Goal: Task Accomplishment & Management: Manage account settings

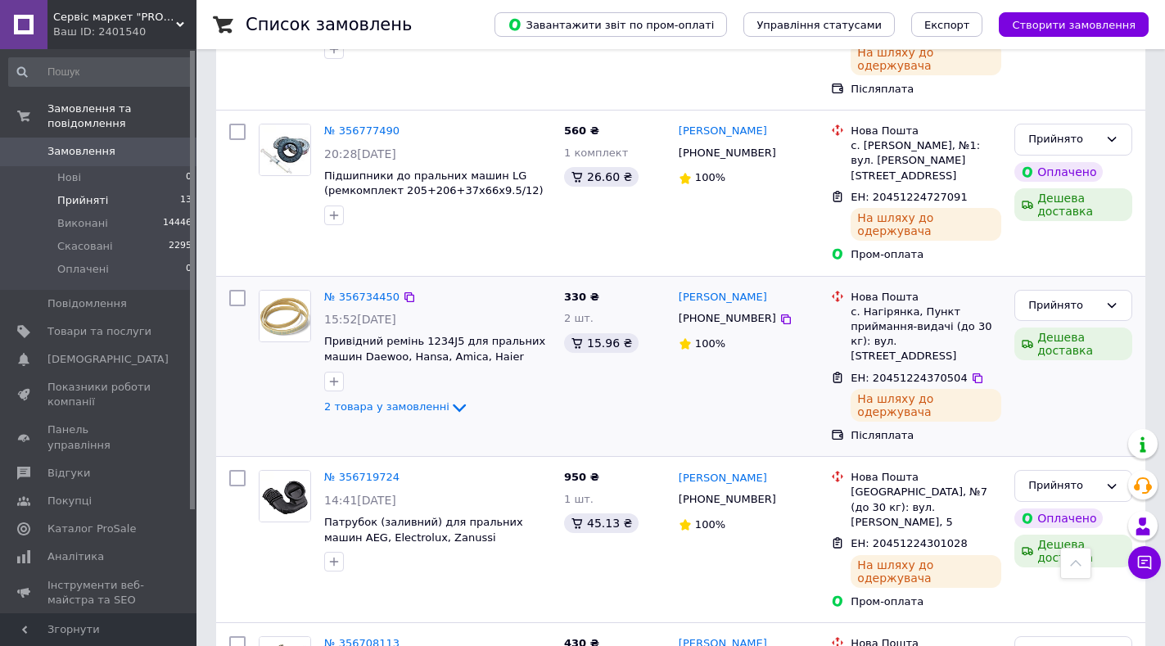
scroll to position [573, 0]
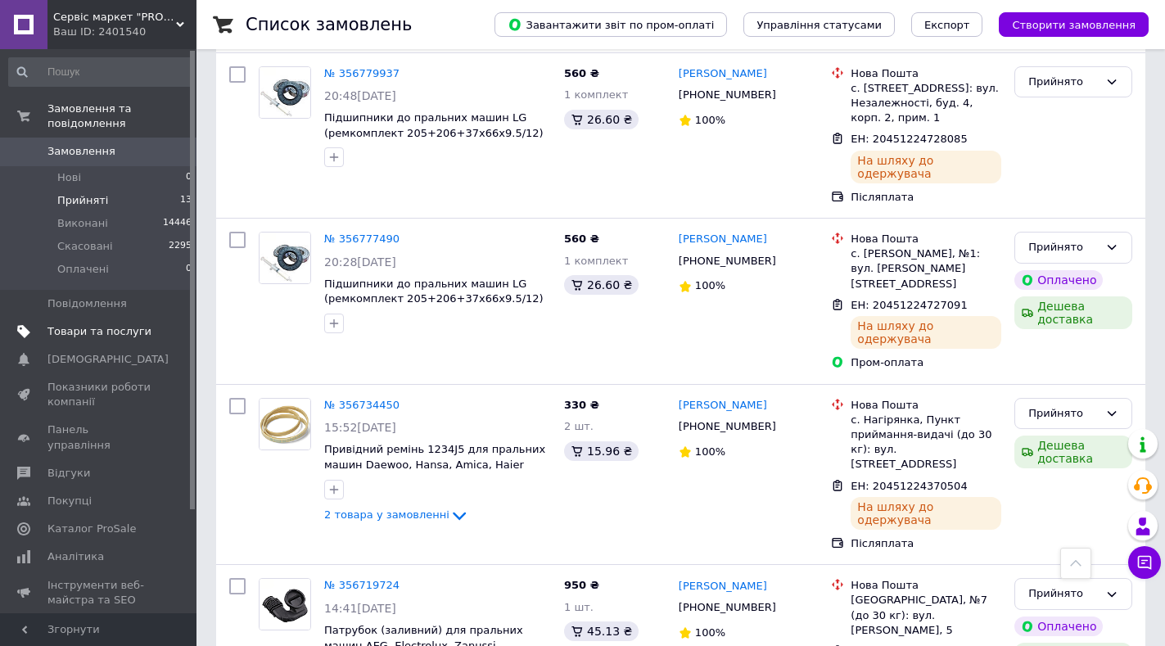
click at [90, 324] on link "Товари та послуги" at bounding box center [100, 332] width 201 height 28
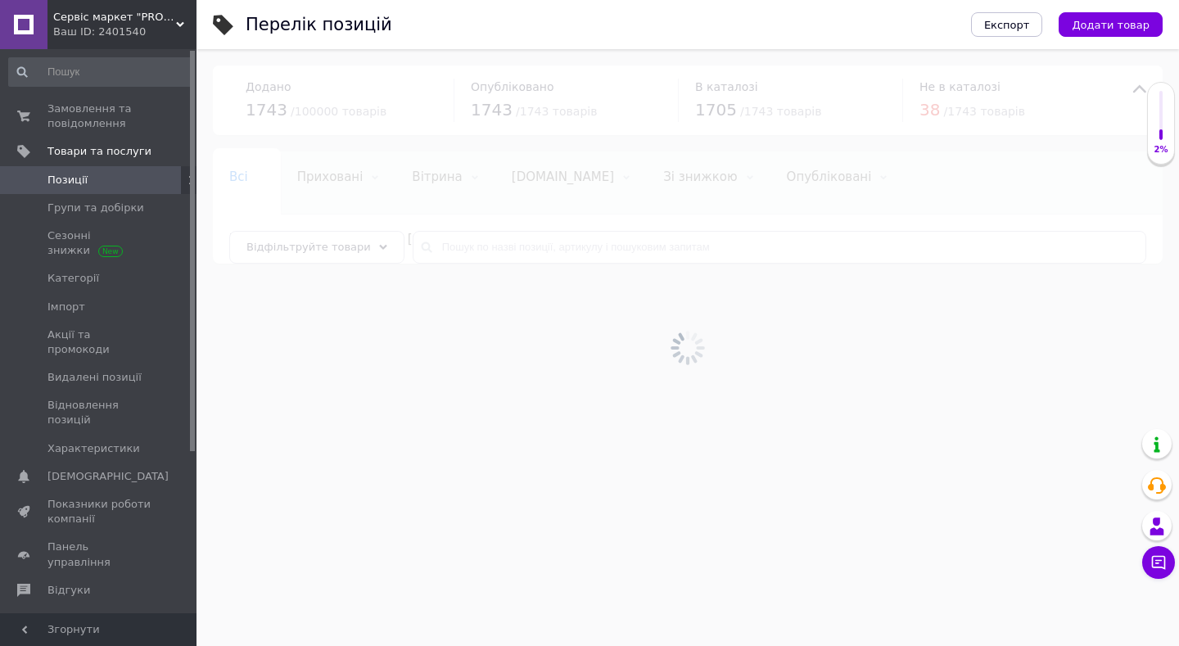
click at [458, 246] on div at bounding box center [687, 347] width 982 height 597
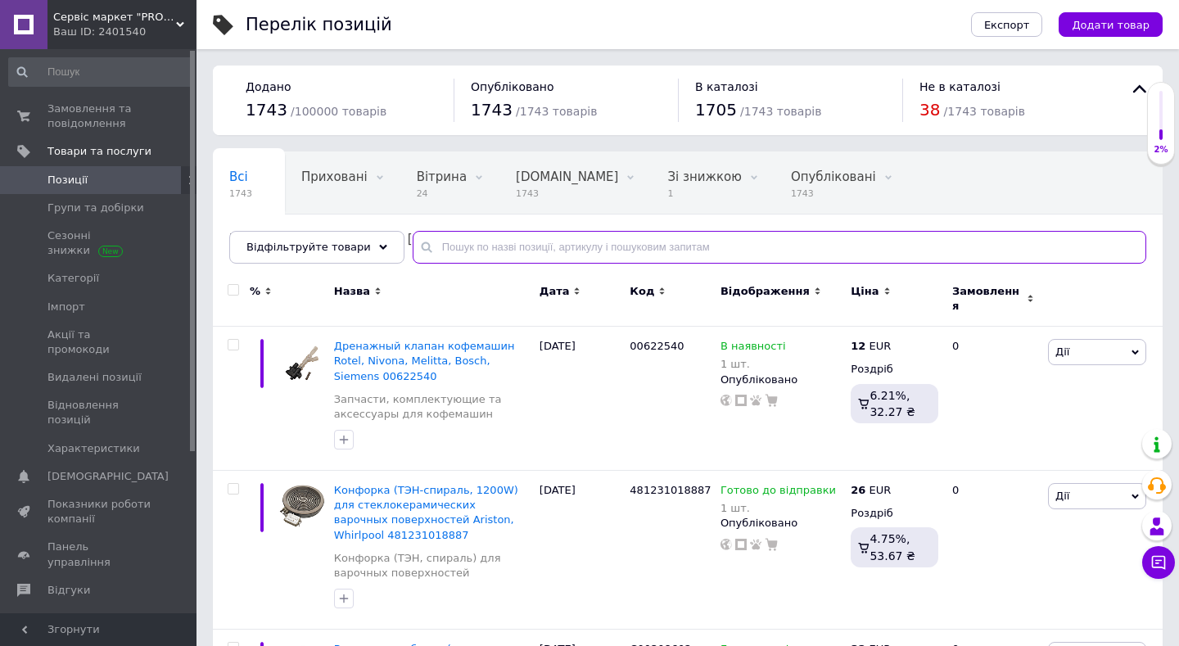
click at [470, 253] on input "text" at bounding box center [778, 247] width 733 height 33
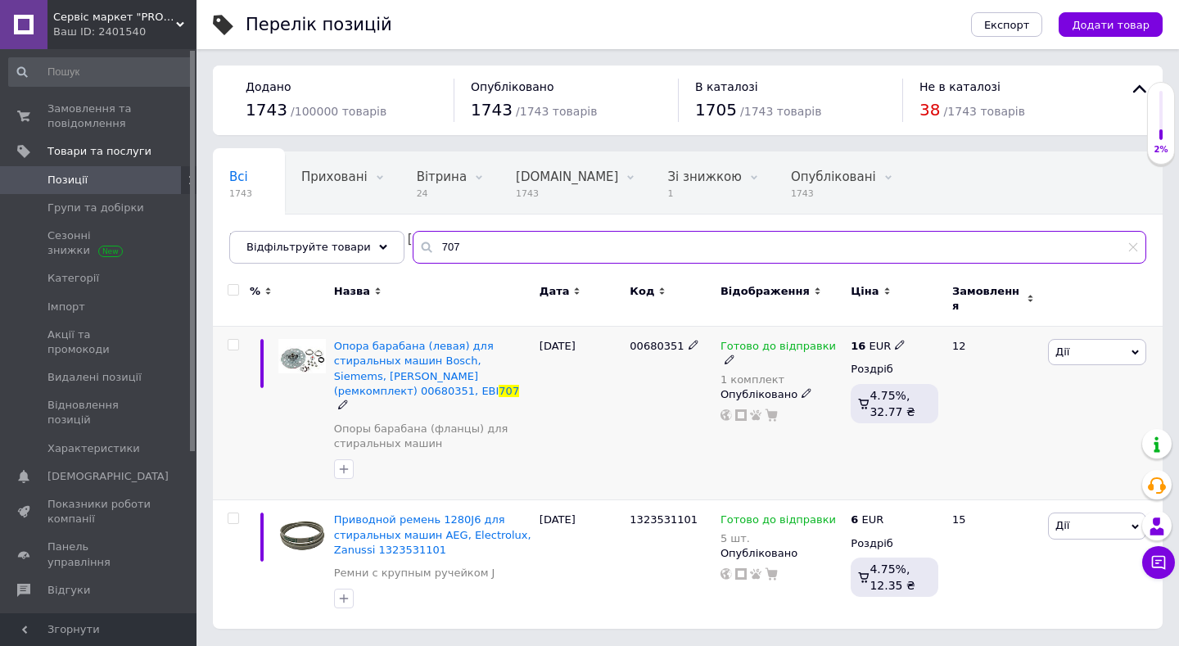
type input "707"
click at [734, 354] on icon at bounding box center [729, 359] width 10 height 10
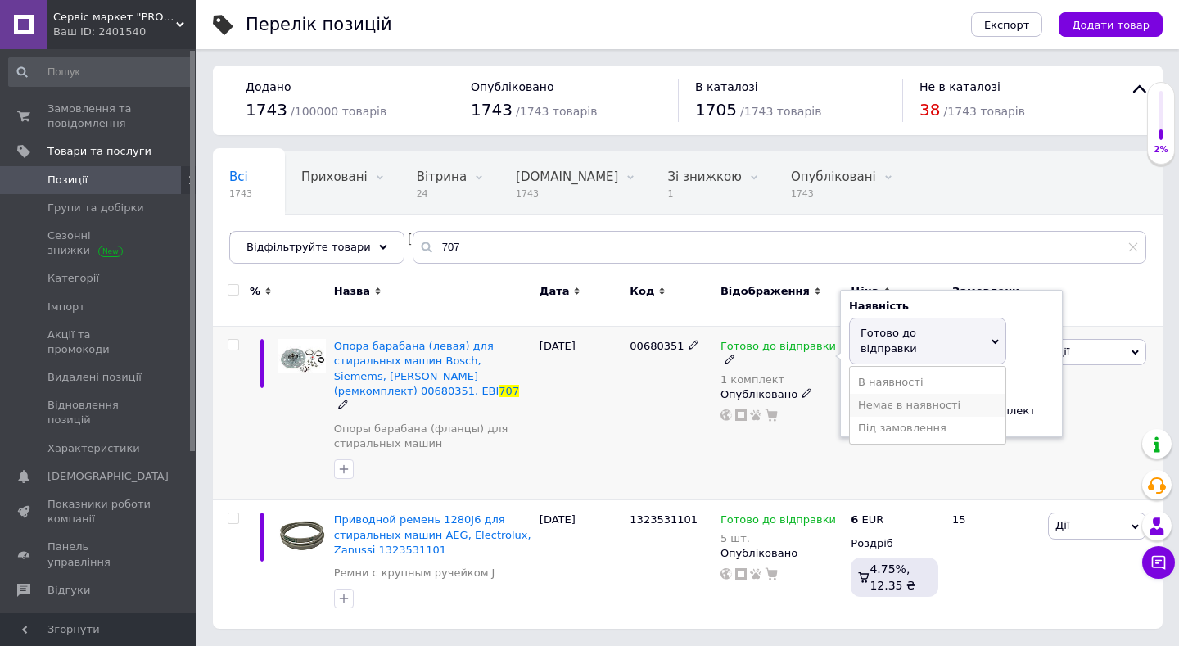
click at [903, 394] on li "Немає в наявності" at bounding box center [927, 405] width 155 height 23
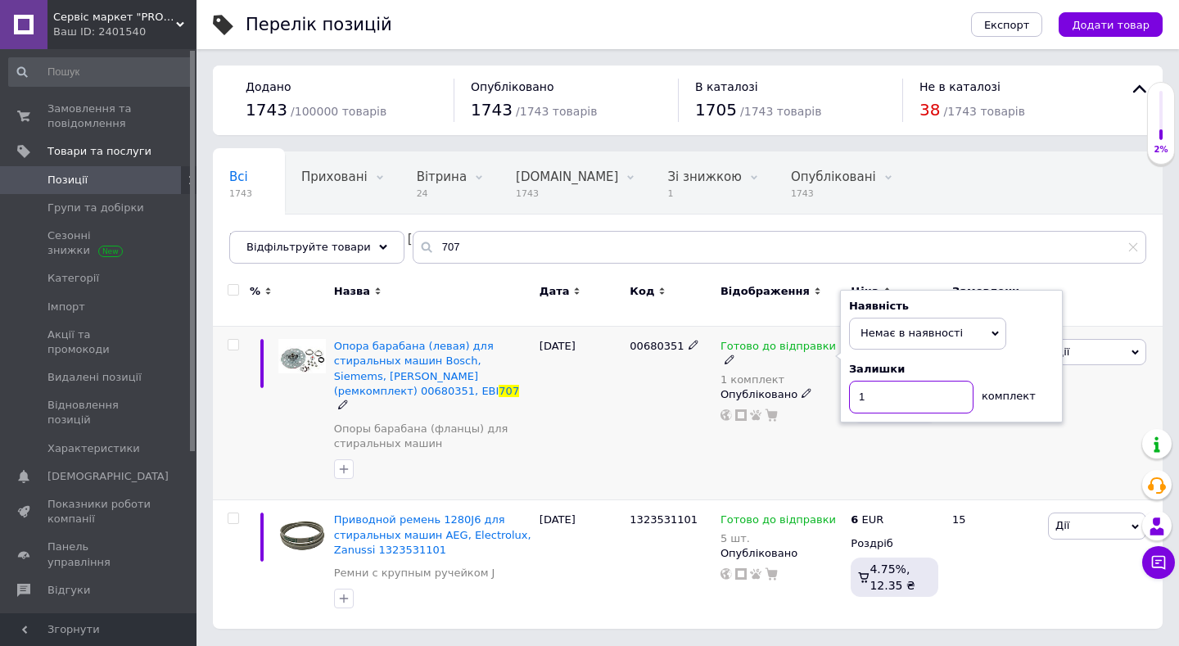
click at [887, 385] on input "1" at bounding box center [911, 397] width 124 height 33
click at [631, 426] on div "00680351" at bounding box center [670, 414] width 91 height 174
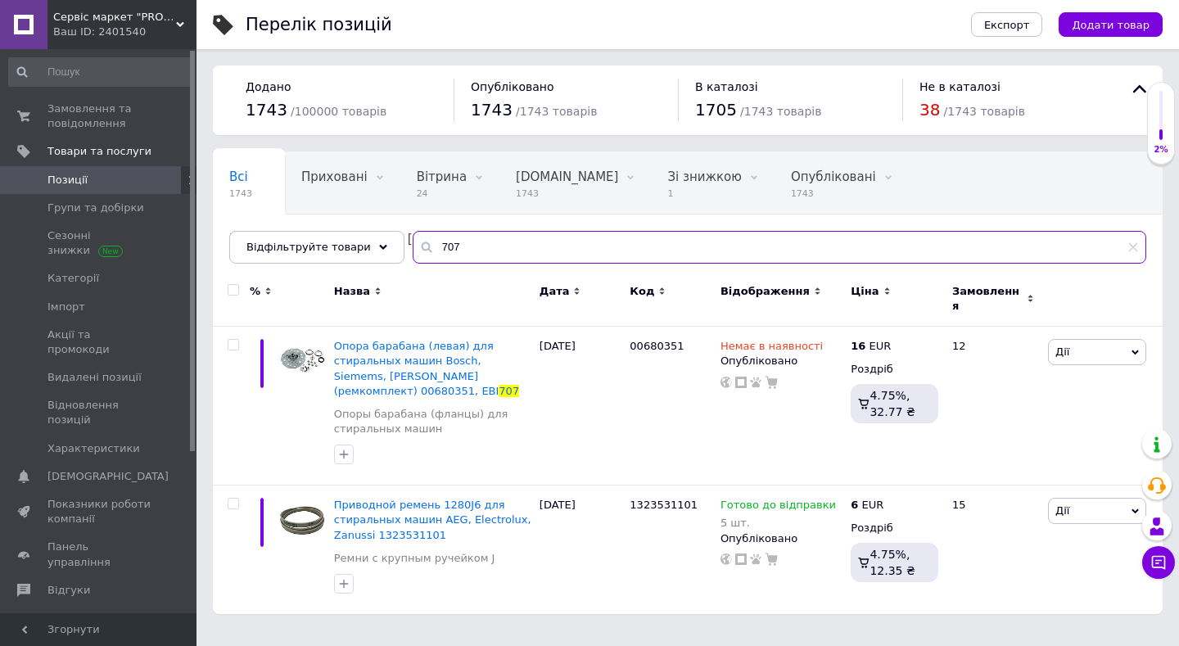
drag, startPoint x: 435, startPoint y: 243, endPoint x: 476, endPoint y: 246, distance: 41.0
click at [476, 246] on input "707" at bounding box center [778, 247] width 733 height 33
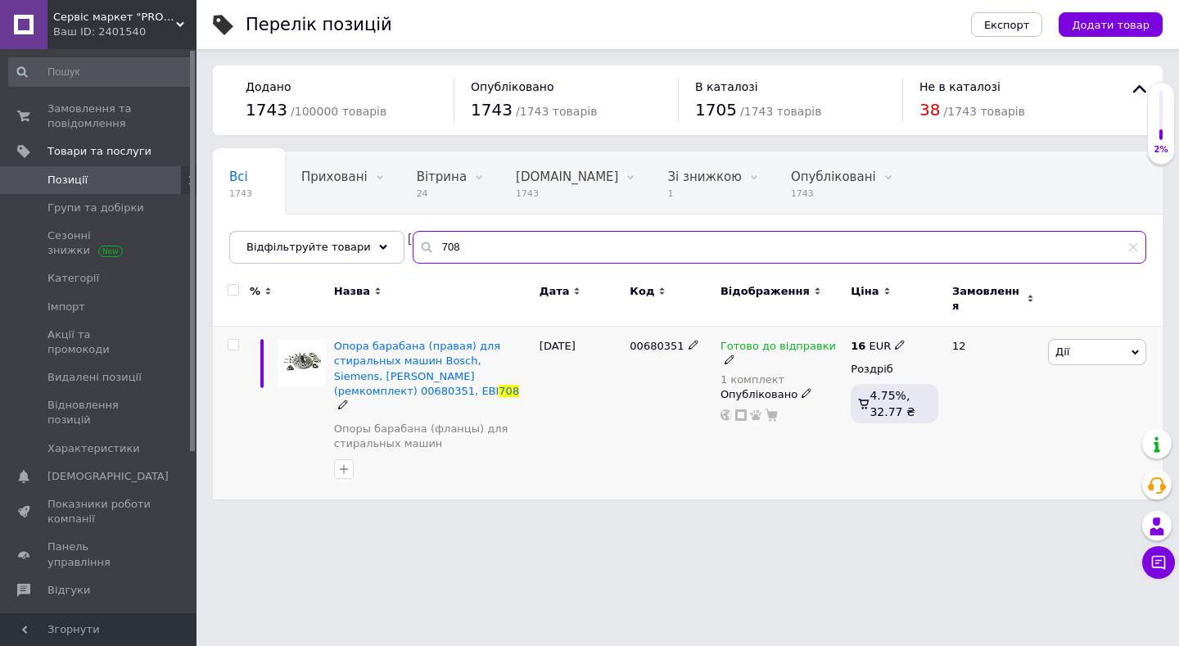
type input "708"
click at [734, 354] on icon at bounding box center [729, 359] width 10 height 10
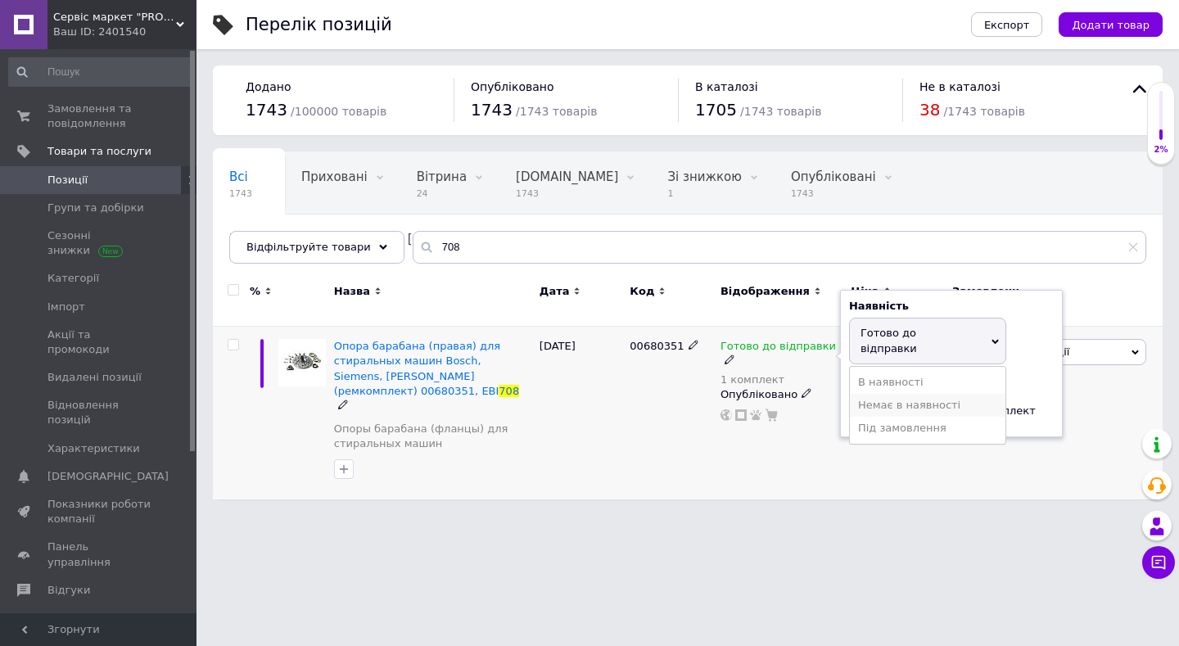
click at [868, 394] on li "Немає в наявності" at bounding box center [927, 405] width 155 height 23
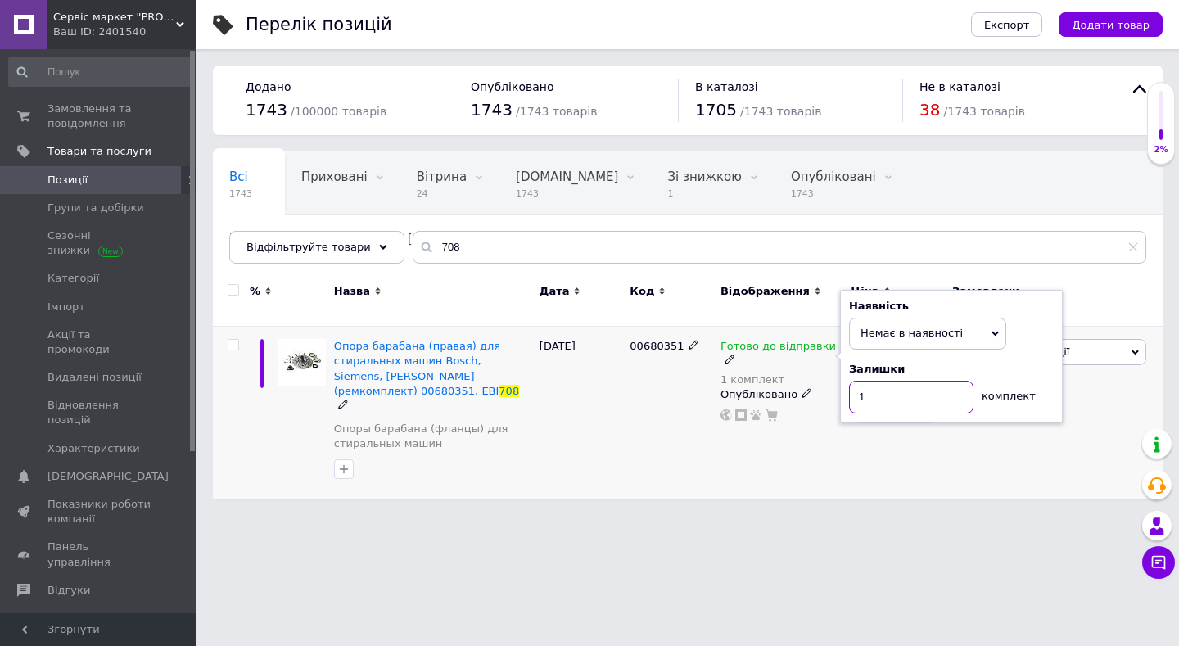
click at [868, 387] on input "1" at bounding box center [911, 397] width 124 height 33
click at [666, 382] on div "00680351" at bounding box center [670, 414] width 91 height 174
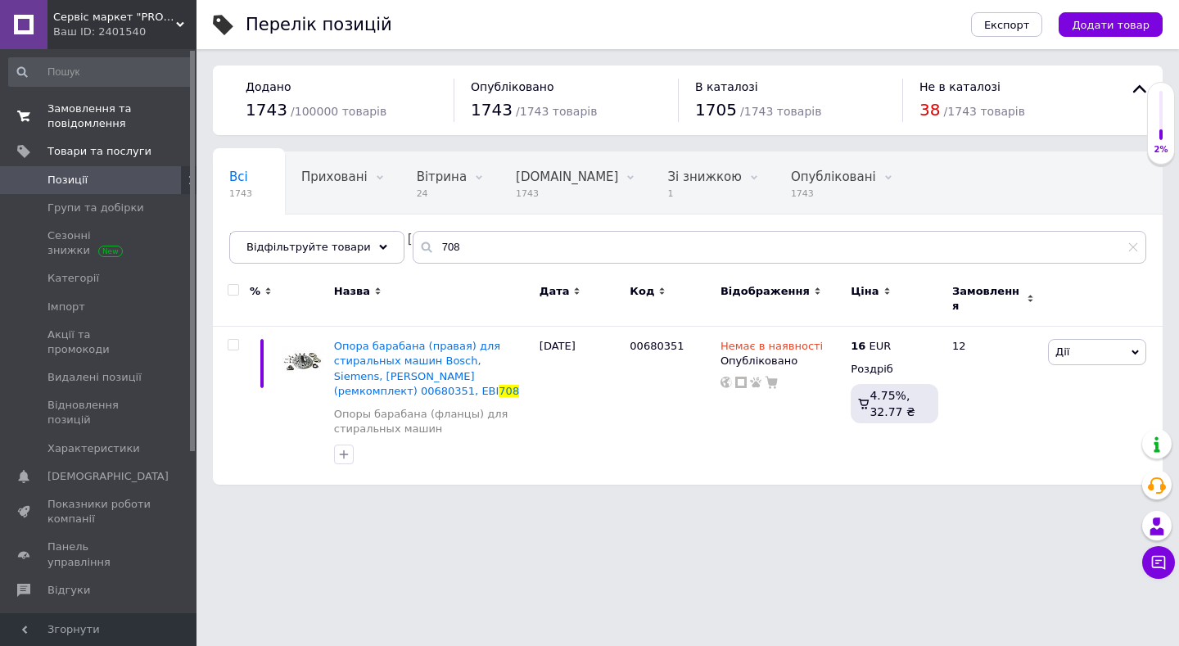
click at [99, 111] on span "Замовлення та повідомлення" at bounding box center [99, 115] width 104 height 29
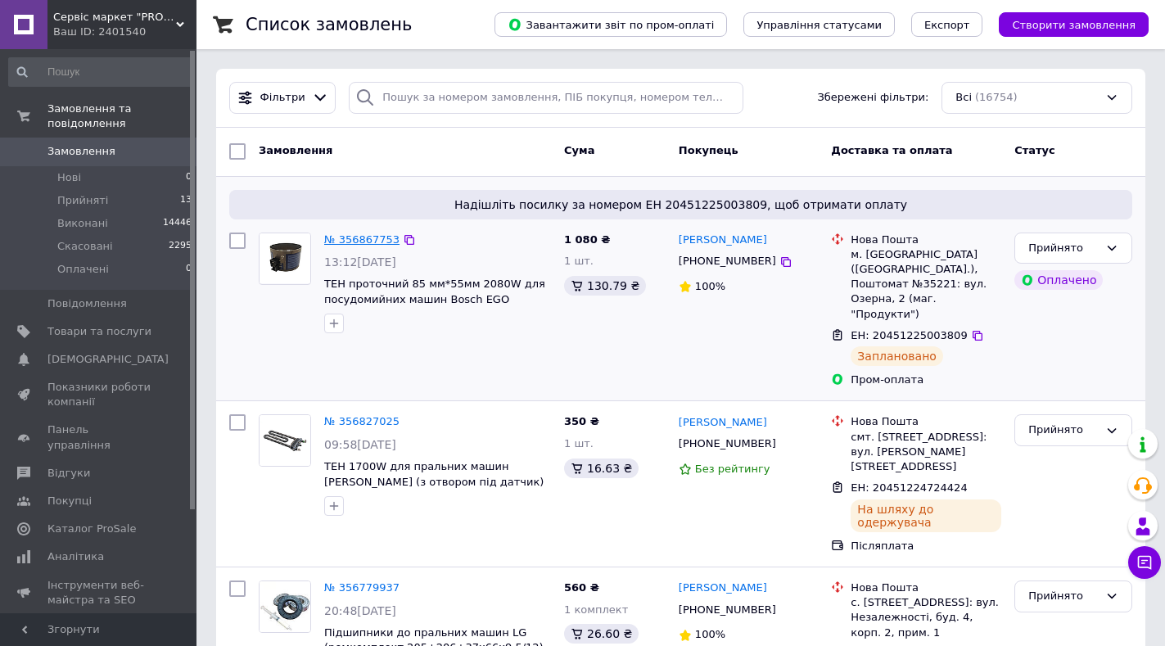
click at [350, 239] on link "№ 356867753" at bounding box center [361, 239] width 75 height 12
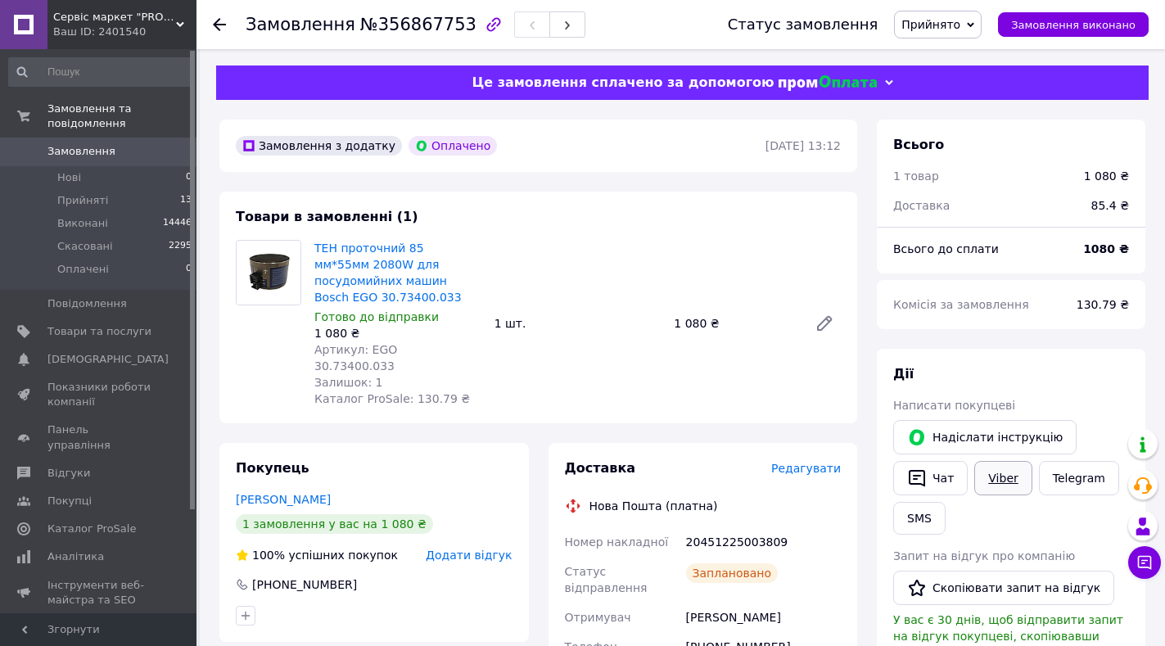
click at [996, 482] on link "Viber" at bounding box center [1002, 478] width 57 height 34
click at [407, 23] on span "№356867753" at bounding box center [418, 25] width 116 height 20
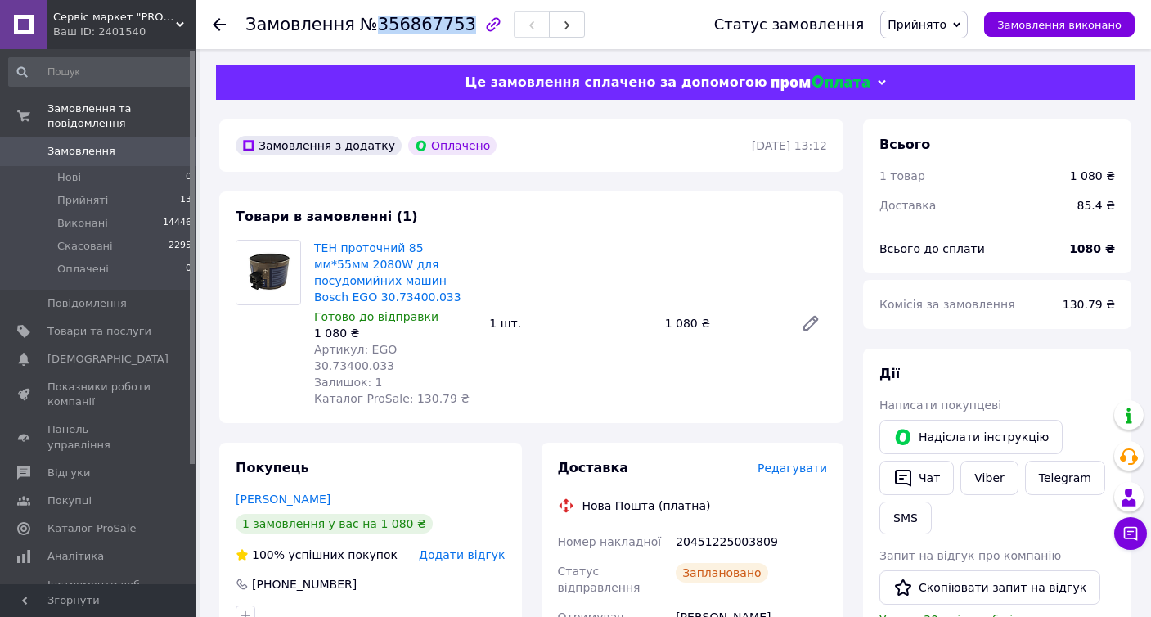
click at [414, 27] on span "№356867753" at bounding box center [418, 25] width 116 height 20
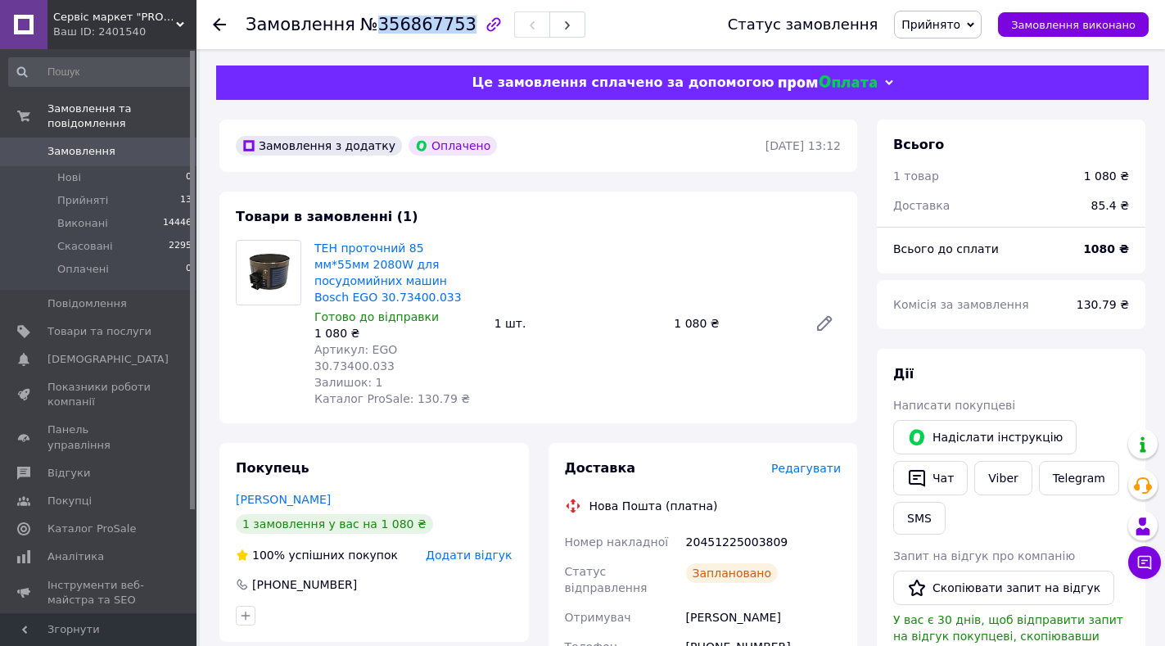
click at [403, 27] on span "№356867753" at bounding box center [418, 25] width 116 height 20
click at [728, 527] on div "20451225003809" at bounding box center [763, 541] width 161 height 29
copy div "20451225003809"
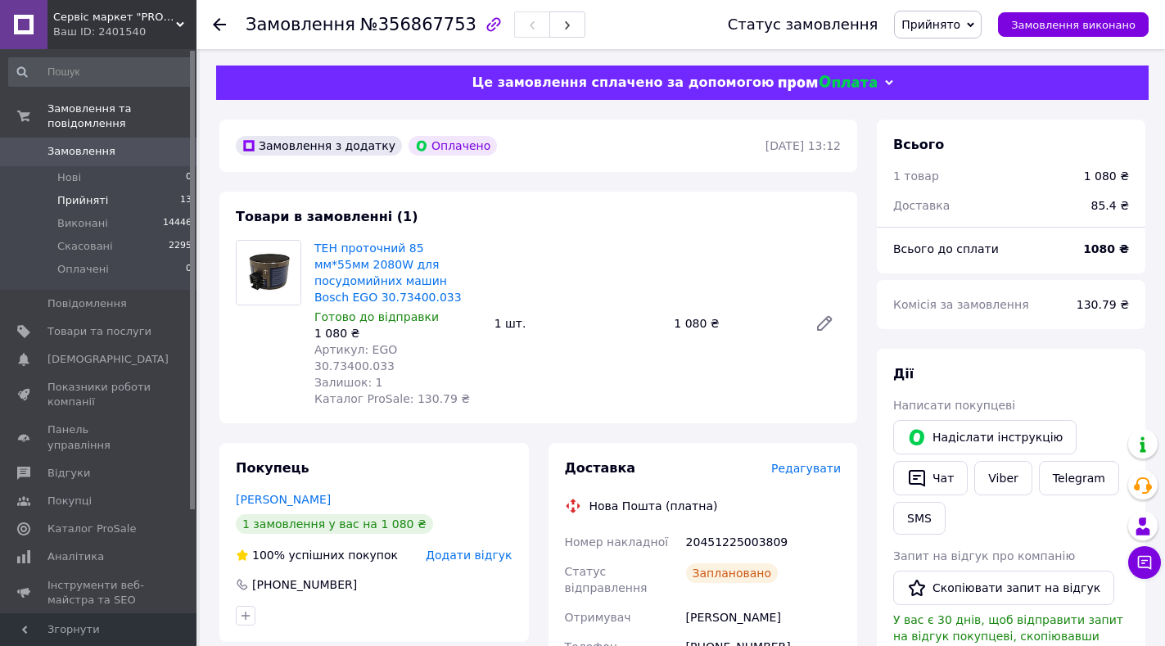
click at [79, 193] on span "Прийняті" at bounding box center [82, 200] width 51 height 15
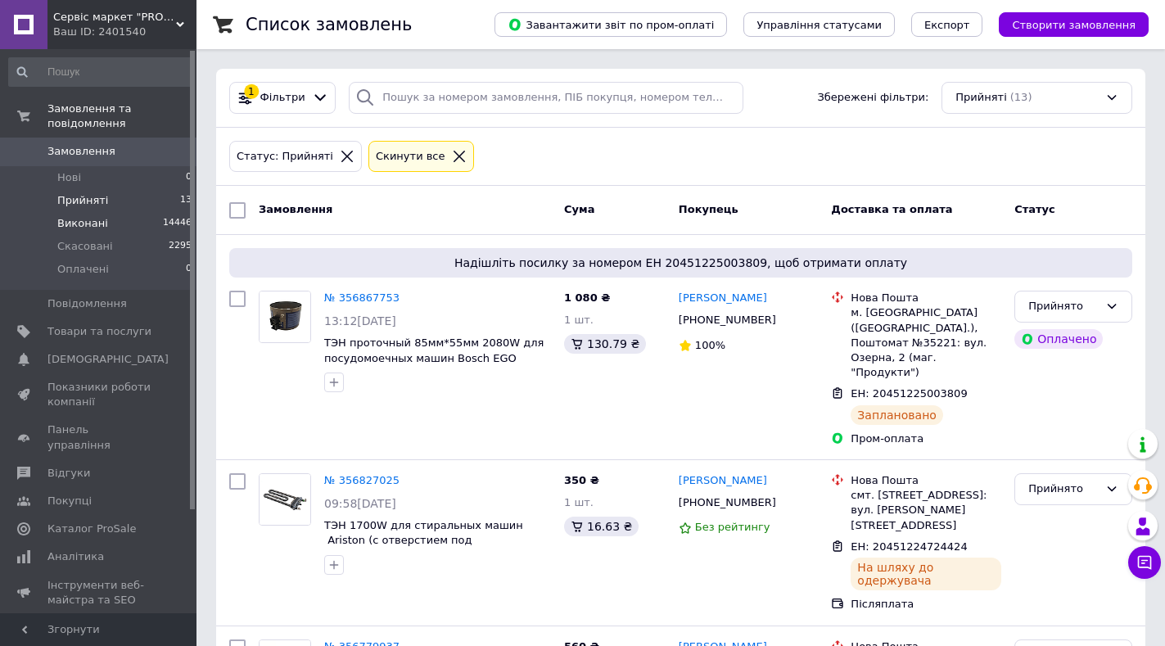
click at [65, 216] on span "Виконані" at bounding box center [82, 223] width 51 height 15
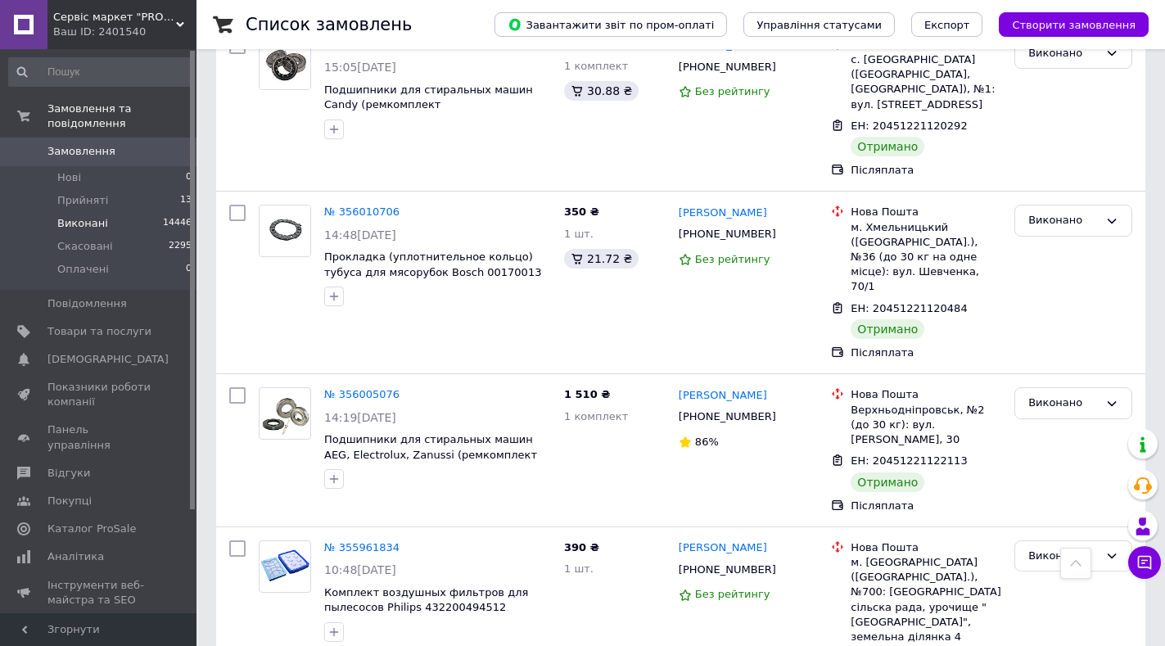
scroll to position [3274, 0]
click at [66, 324] on span "Товари та послуги" at bounding box center [99, 331] width 104 height 15
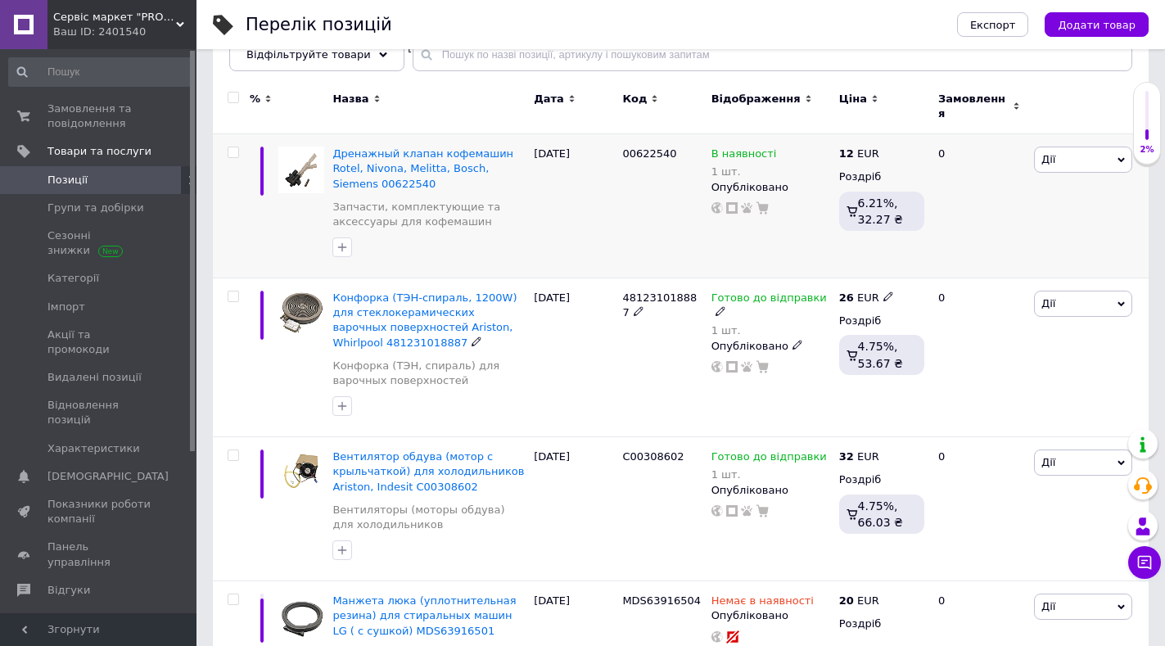
scroll to position [82, 0]
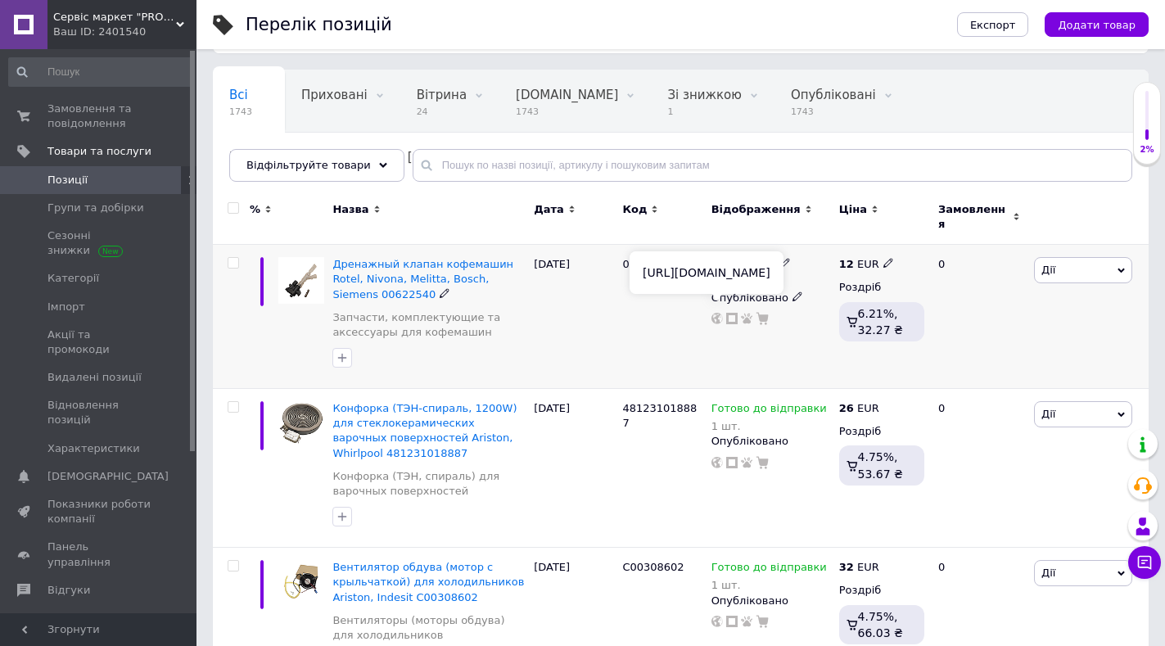
click at [716, 313] on use at bounding box center [716, 318] width 11 height 11
click at [690, 358] on div "00622540" at bounding box center [662, 317] width 88 height 144
click at [119, 336] on span "Акції та промокоди" at bounding box center [99, 341] width 104 height 29
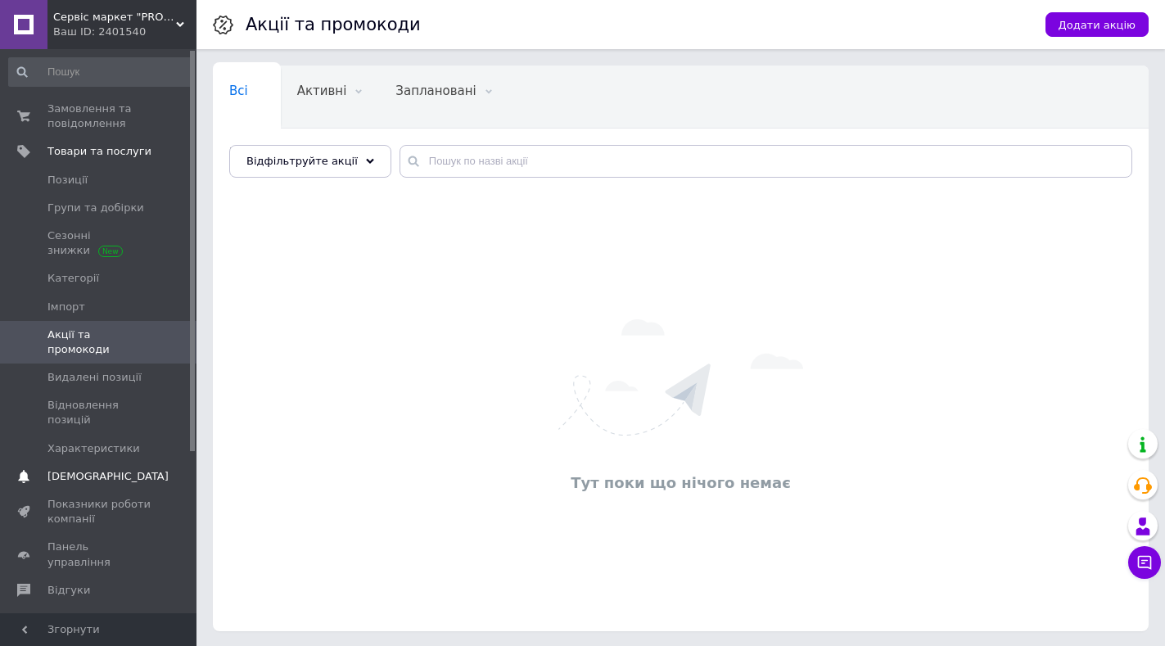
click at [77, 469] on span "[DEMOGRAPHIC_DATA]" at bounding box center [107, 476] width 121 height 15
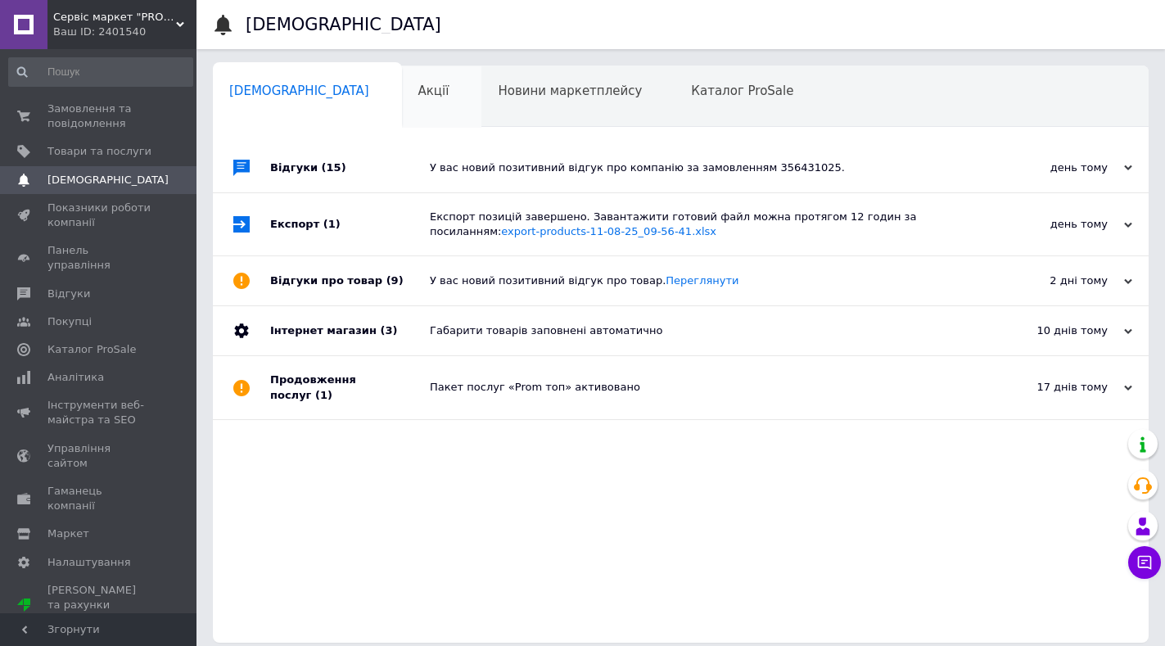
click at [418, 97] on span "Акції" at bounding box center [433, 90] width 31 height 15
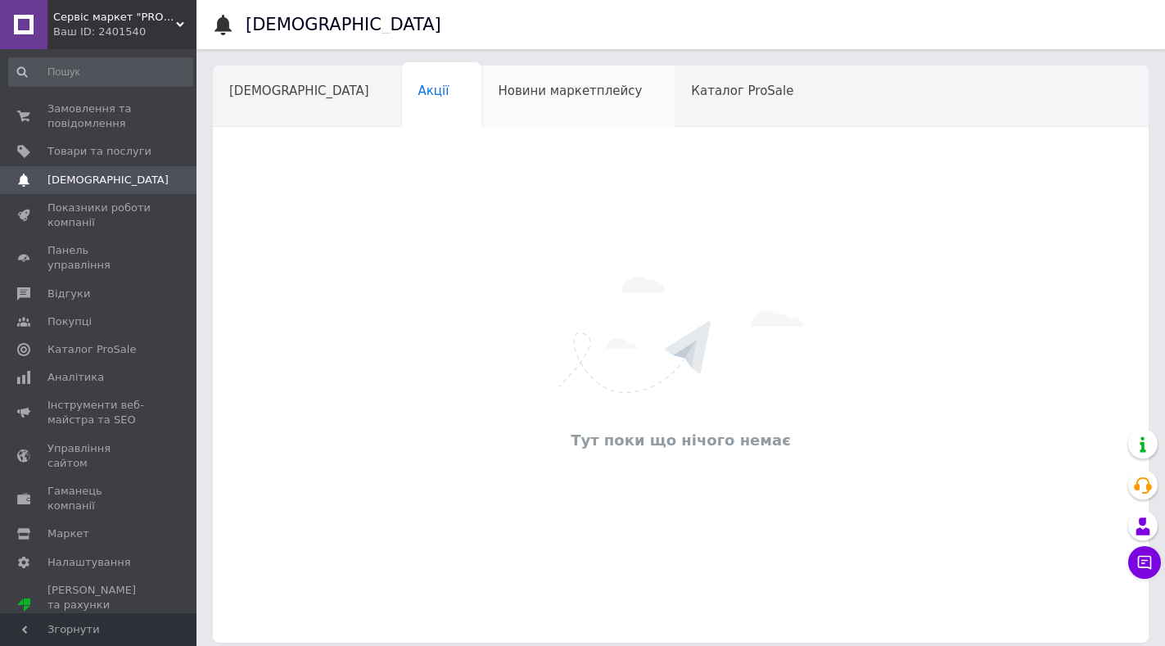
click at [498, 97] on span "Новини маркетплейсу" at bounding box center [570, 90] width 144 height 15
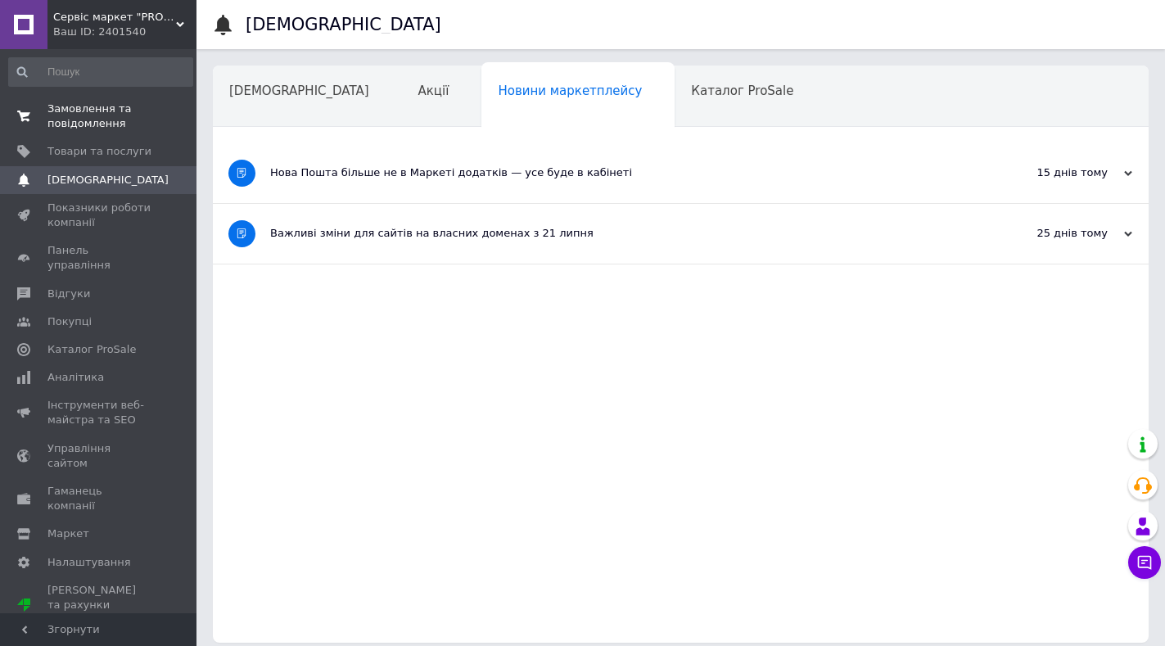
click at [109, 104] on span "Замовлення та повідомлення" at bounding box center [99, 115] width 104 height 29
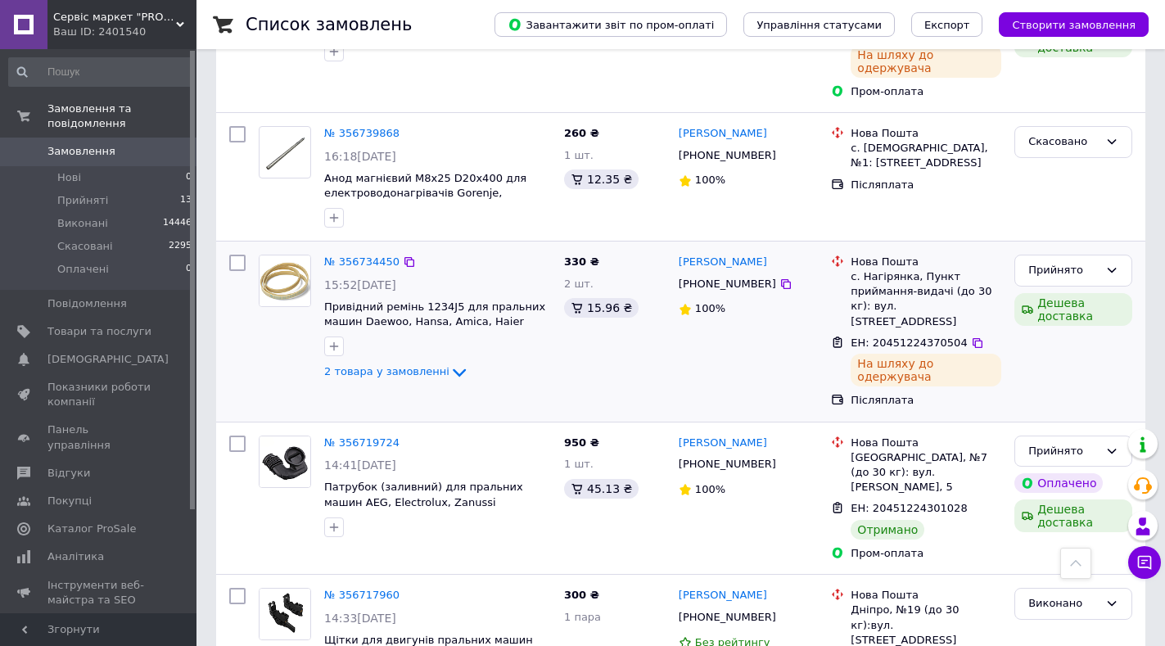
scroll to position [818, 0]
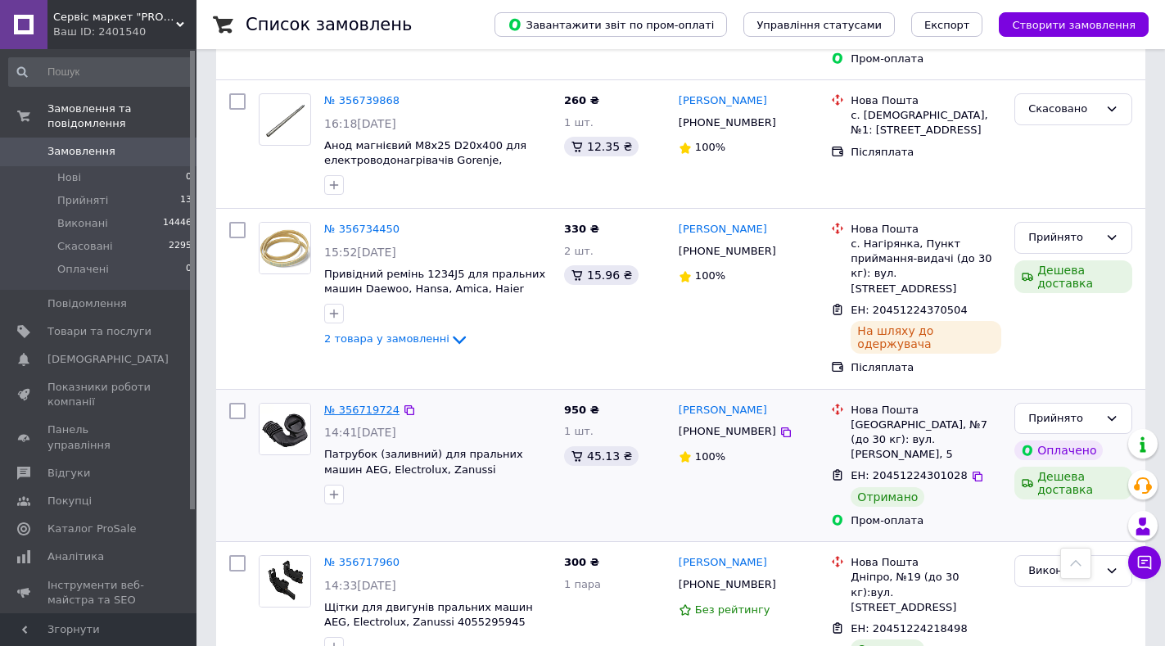
click at [349, 403] on link "№ 356719724" at bounding box center [361, 409] width 75 height 12
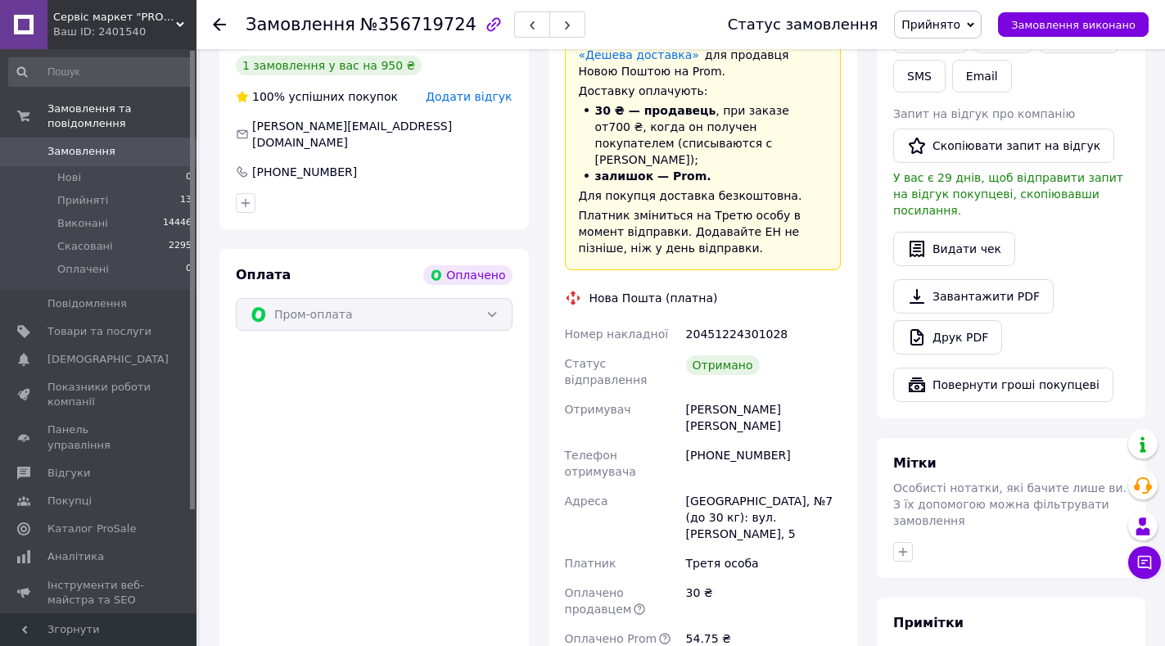
scroll to position [412, 0]
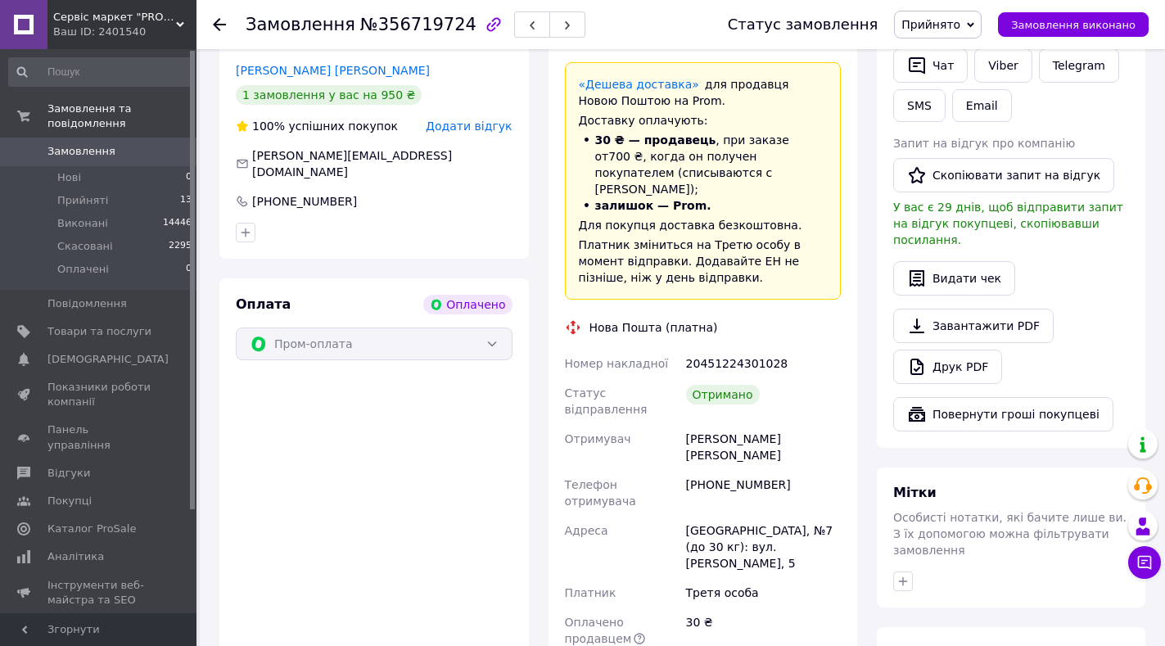
click at [746, 349] on div "20451224301028" at bounding box center [763, 363] width 161 height 29
copy div "20451224301028"
click at [839, 470] on div "+380982528113" at bounding box center [763, 493] width 161 height 46
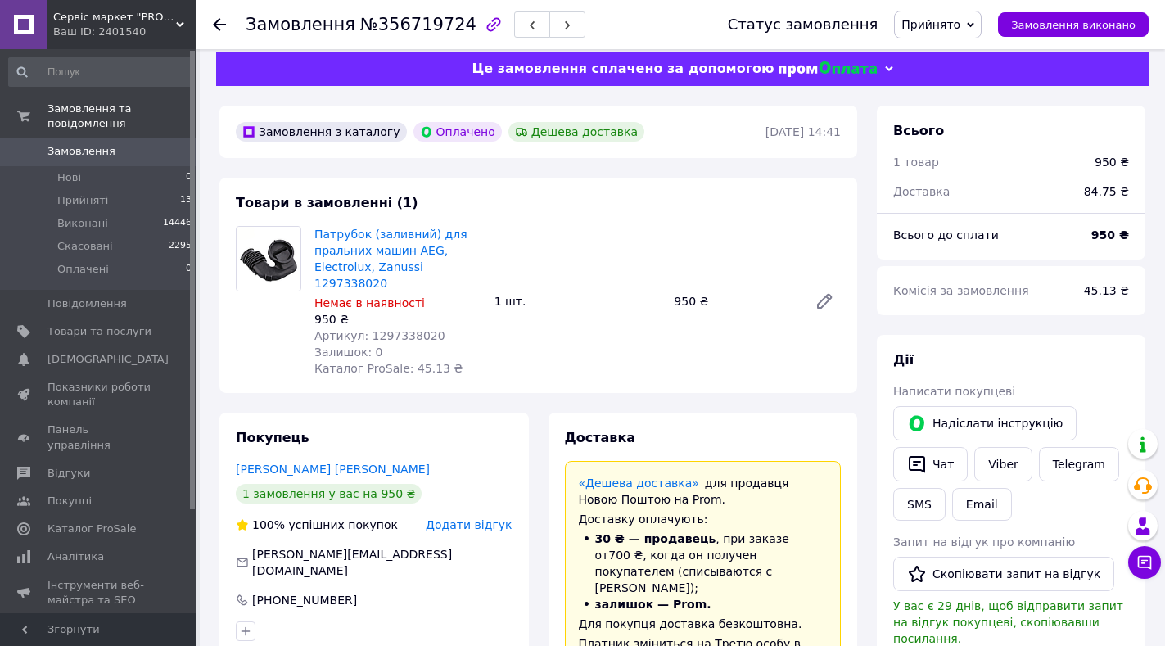
scroll to position [3, 0]
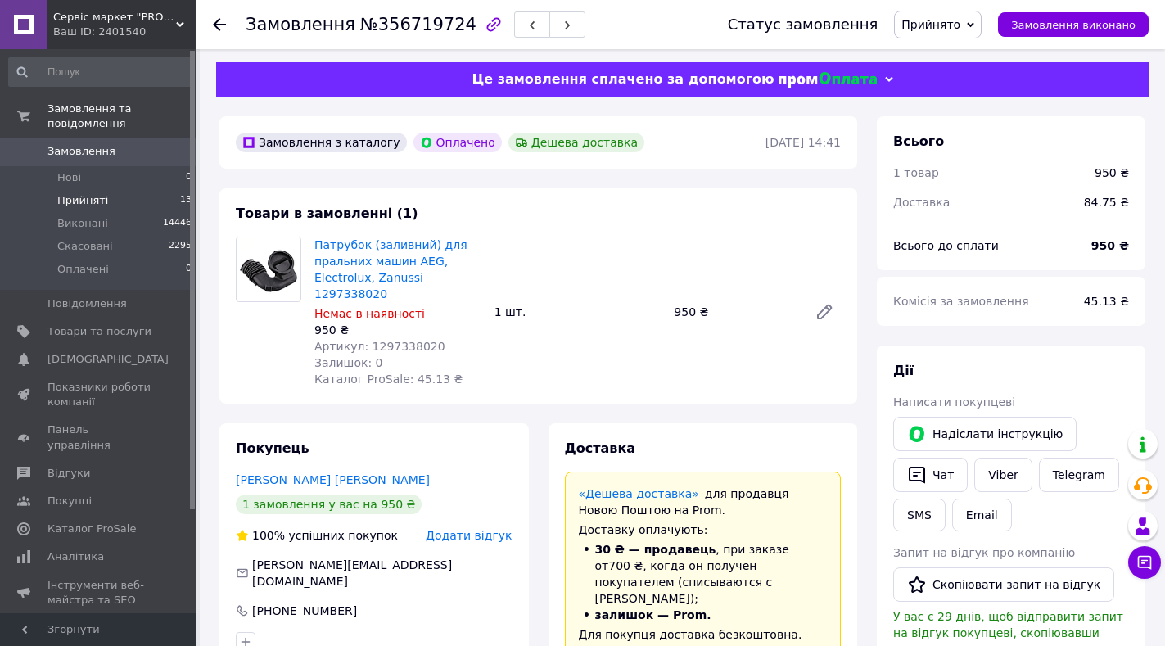
click at [100, 193] on span "Прийняті" at bounding box center [82, 200] width 51 height 15
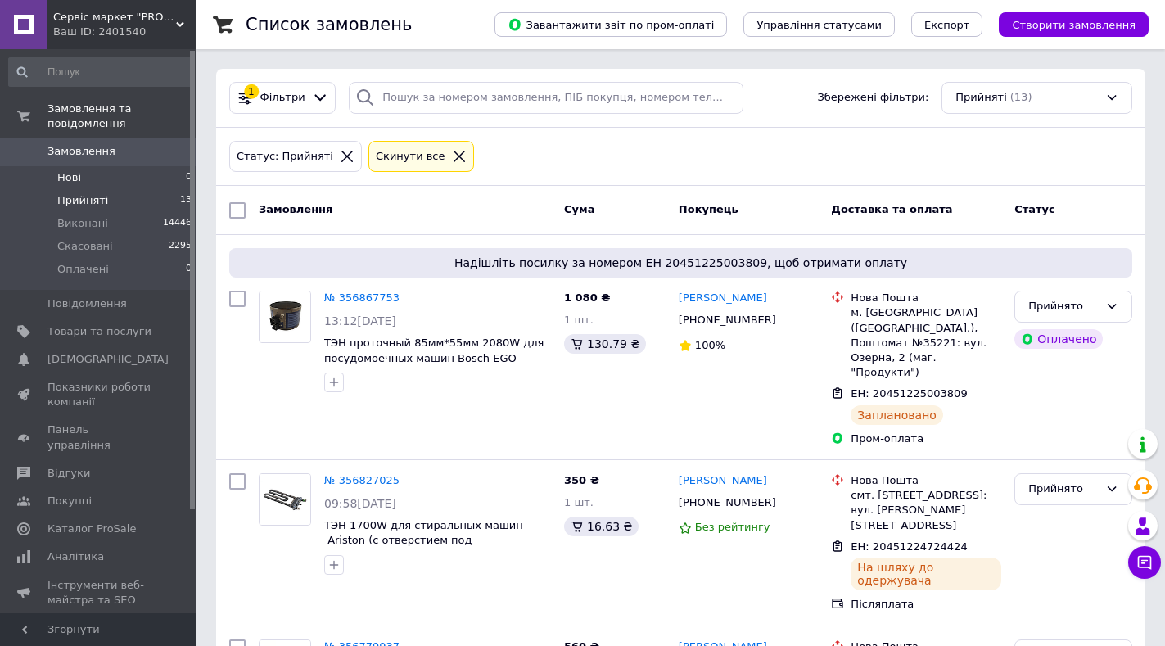
click at [68, 170] on span "Нові" at bounding box center [69, 177] width 24 height 15
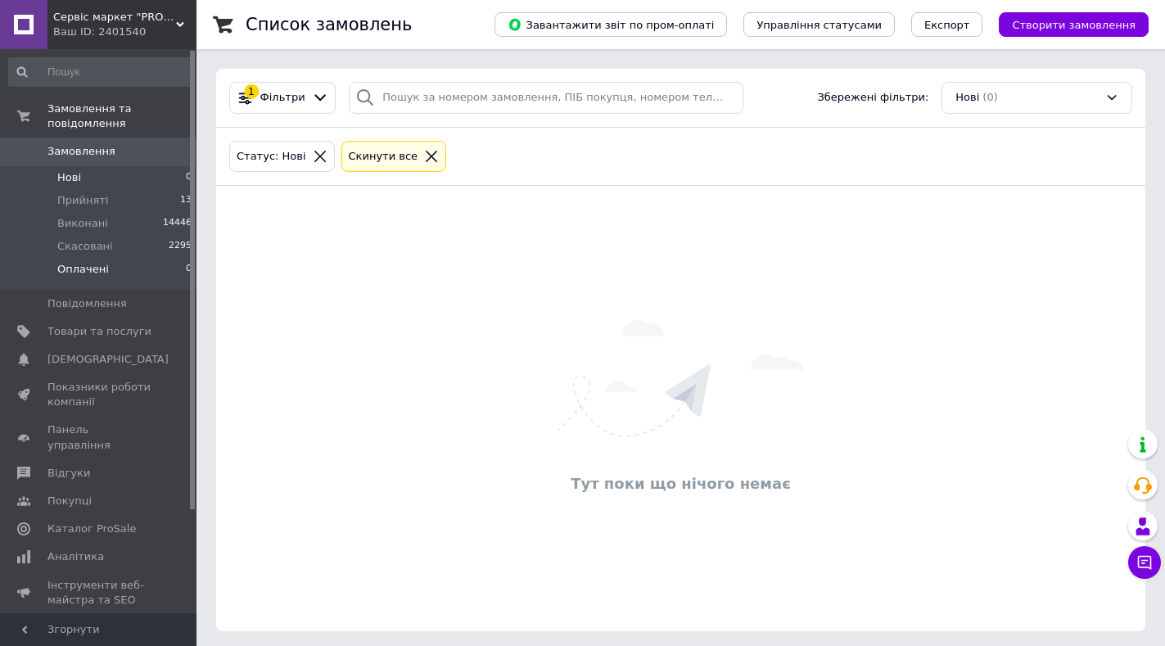
click at [74, 262] on span "Оплачені" at bounding box center [83, 269] width 52 height 15
click at [63, 170] on span "Нові" at bounding box center [69, 177] width 24 height 15
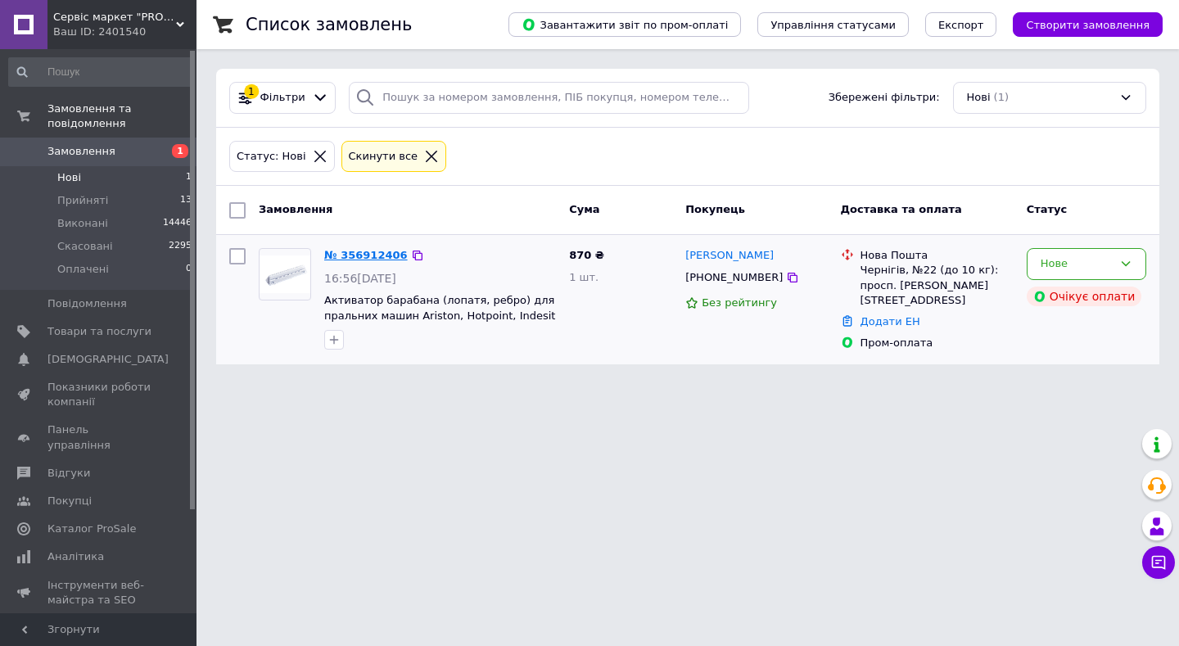
click at [362, 251] on link "№ 356912406" at bounding box center [365, 255] width 83 height 12
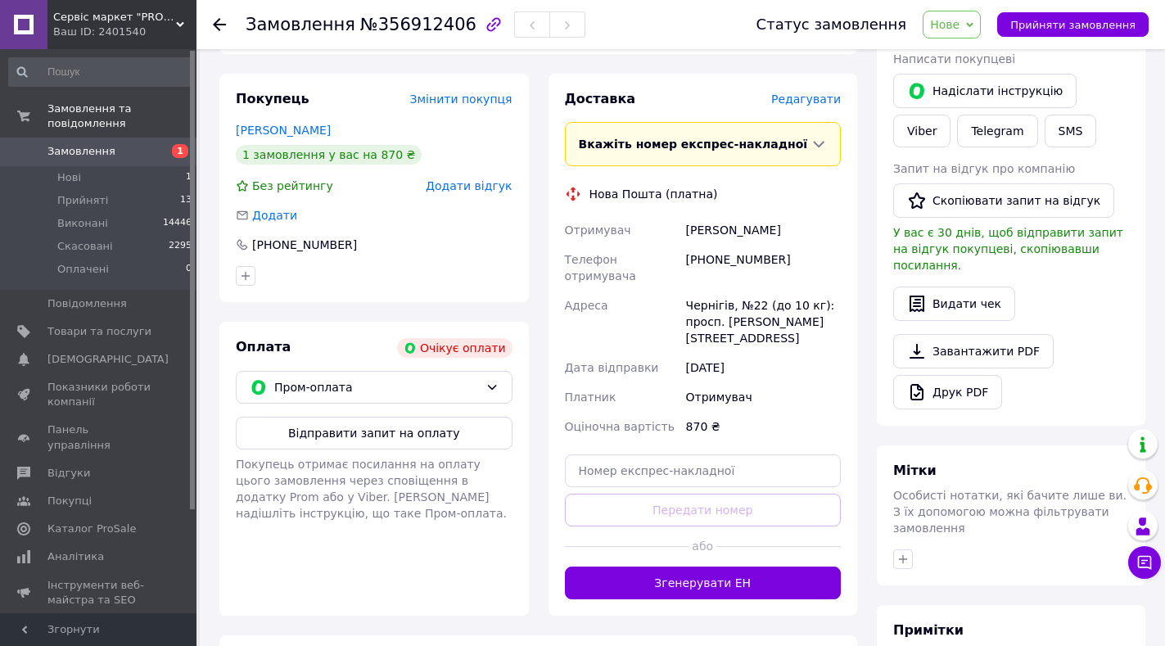
scroll to position [23, 0]
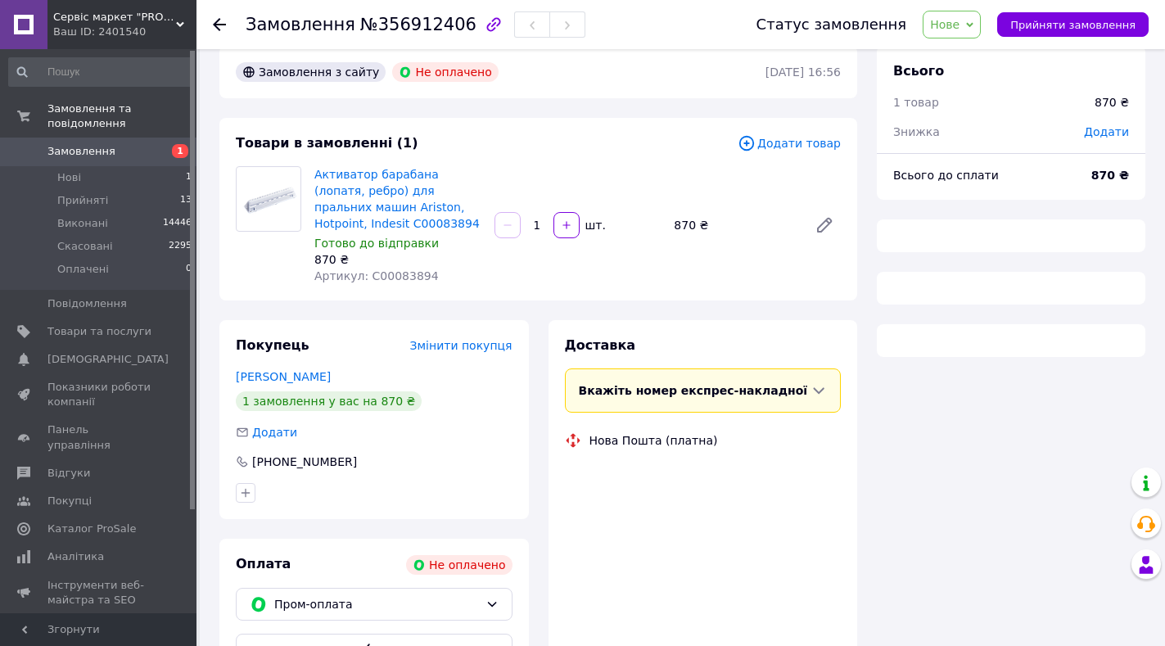
scroll to position [23, 0]
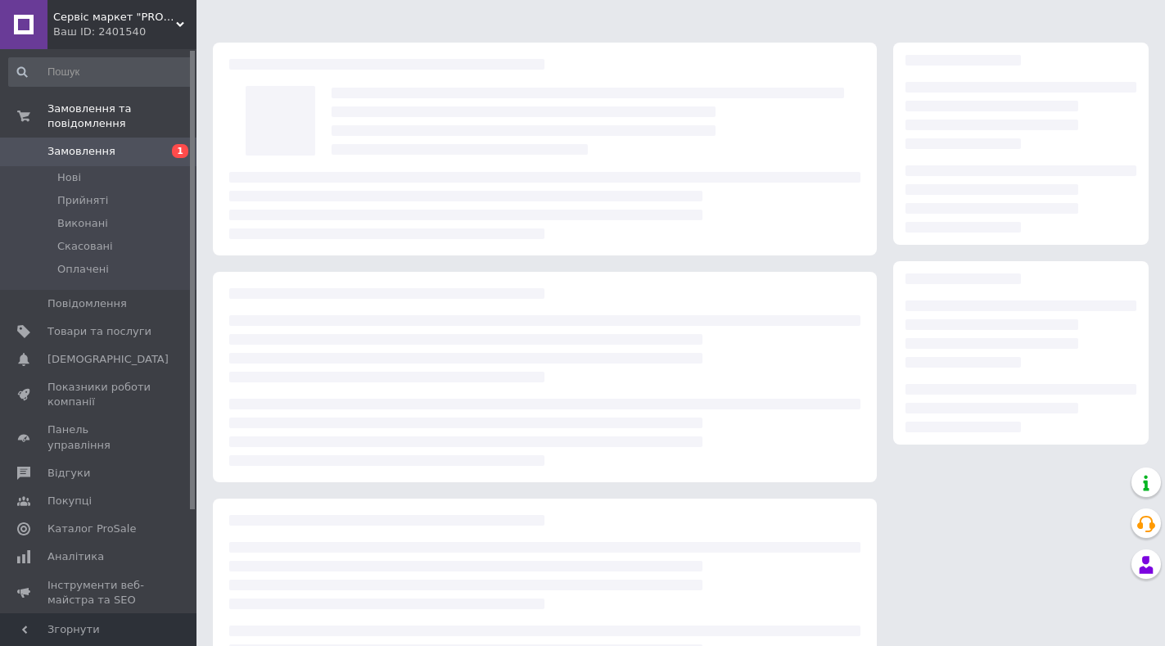
scroll to position [23, 0]
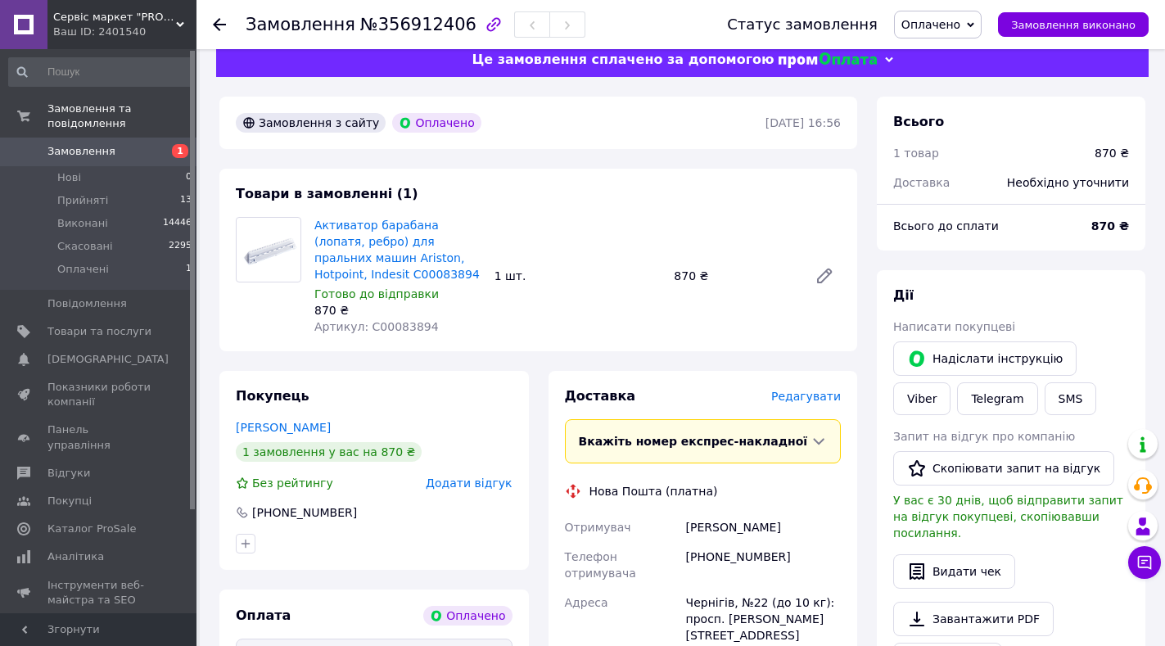
click at [960, 21] on span "Оплачено" at bounding box center [930, 24] width 59 height 13
click at [959, 48] on li "Прийнято" at bounding box center [938, 57] width 86 height 25
drag, startPoint x: 684, startPoint y: 554, endPoint x: 841, endPoint y: 554, distance: 157.1
click at [841, 554] on div "[PHONE_NUMBER]" at bounding box center [763, 565] width 161 height 46
copy div "[PHONE_NUMBER]"
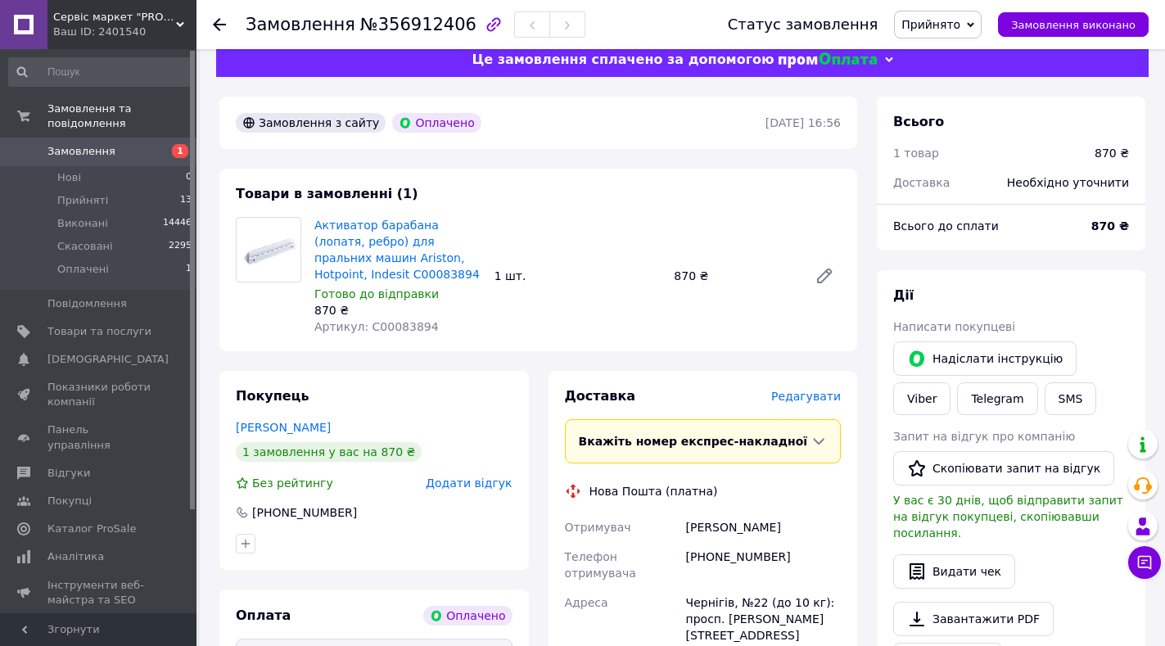
click at [695, 521] on div "[PERSON_NAME]" at bounding box center [763, 526] width 161 height 29
copy div "[PERSON_NAME]"
click at [729, 525] on div "[PERSON_NAME]" at bounding box center [763, 526] width 161 height 29
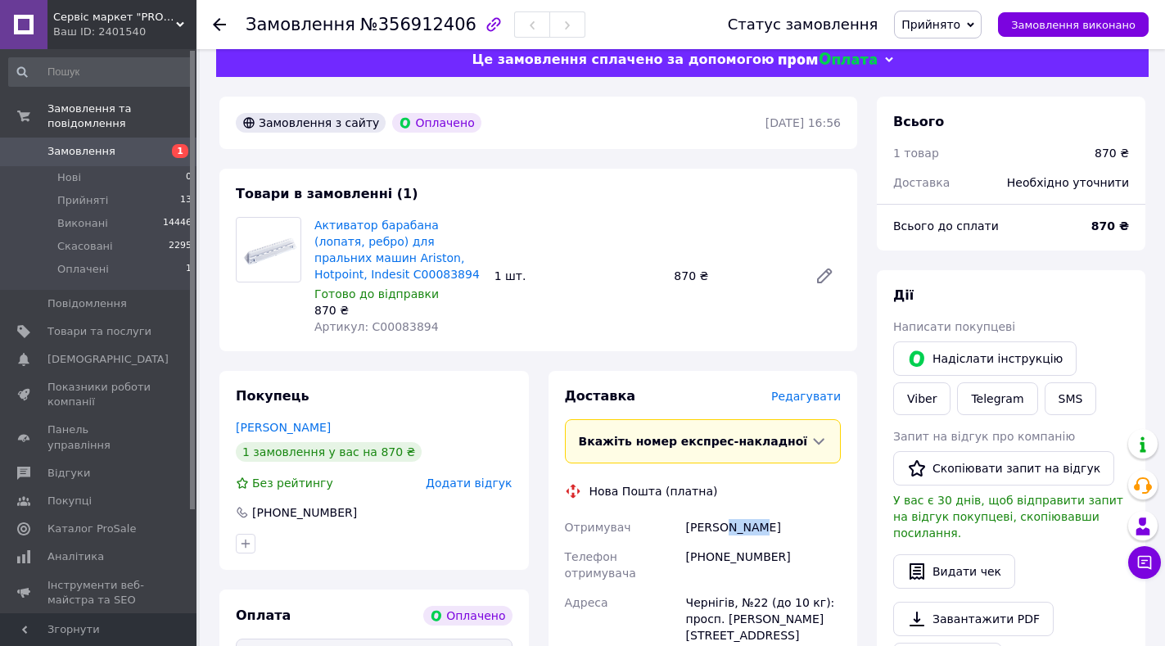
copy div "Артем"
click at [705, 588] on div "Чернігів, №22 (до 10 кг): просп. [PERSON_NAME][STREET_ADDRESS]" at bounding box center [763, 619] width 161 height 62
copy div "Чернігів"
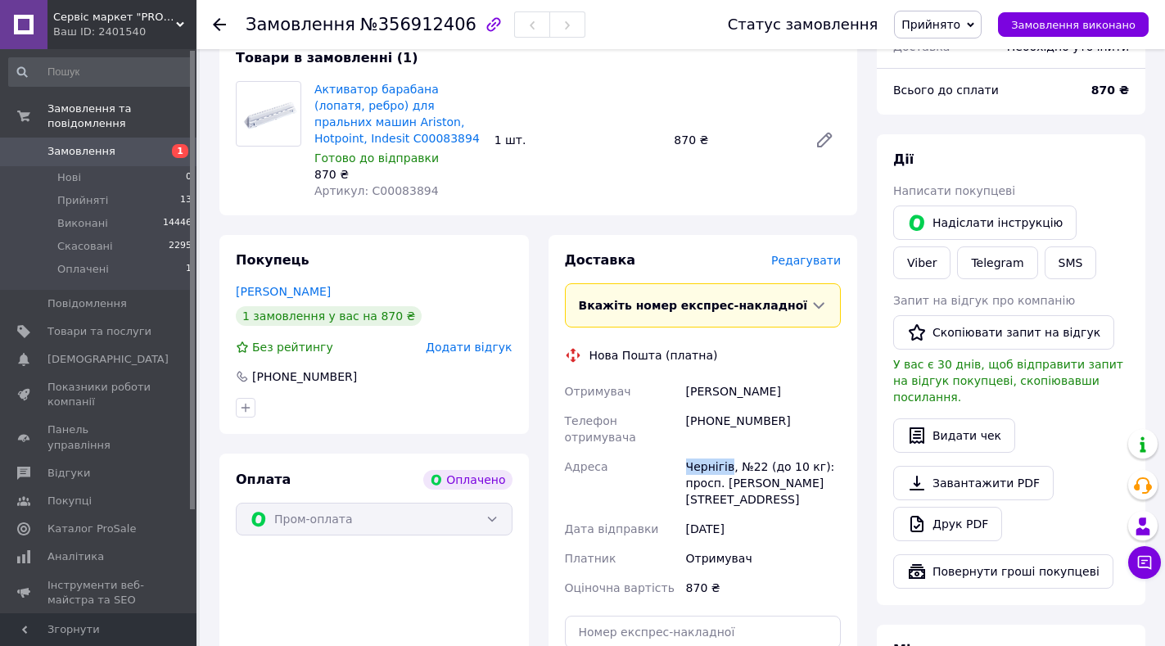
scroll to position [350, 0]
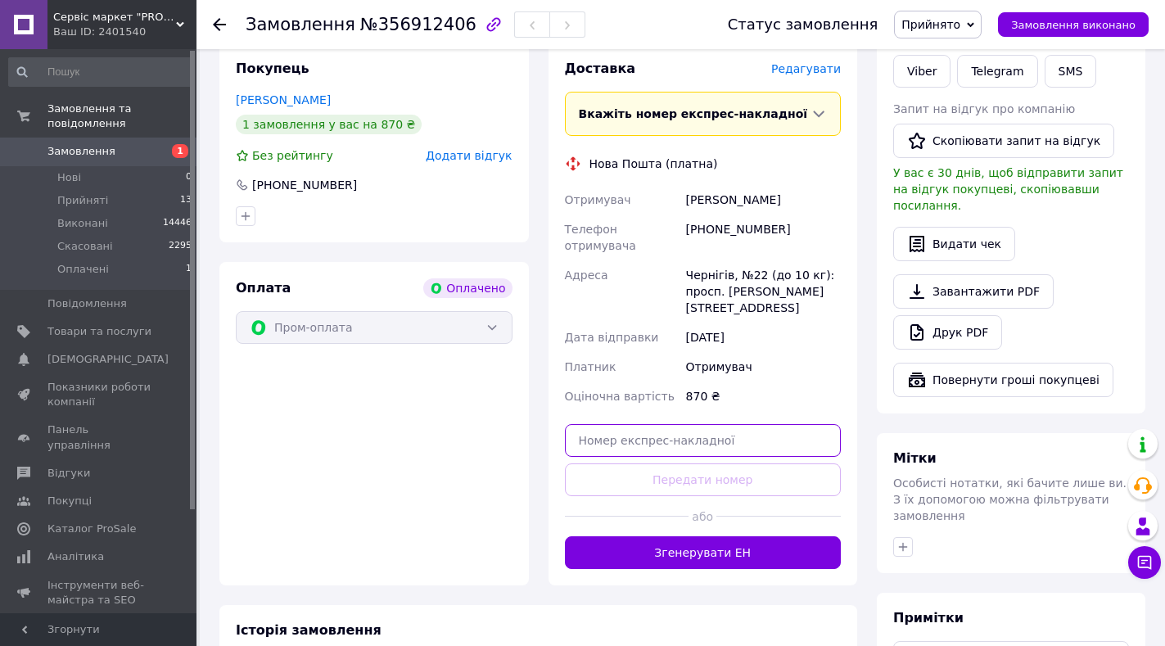
click at [720, 440] on input "text" at bounding box center [703, 440] width 277 height 33
paste input "20451225291663"
type input "20451225291663"
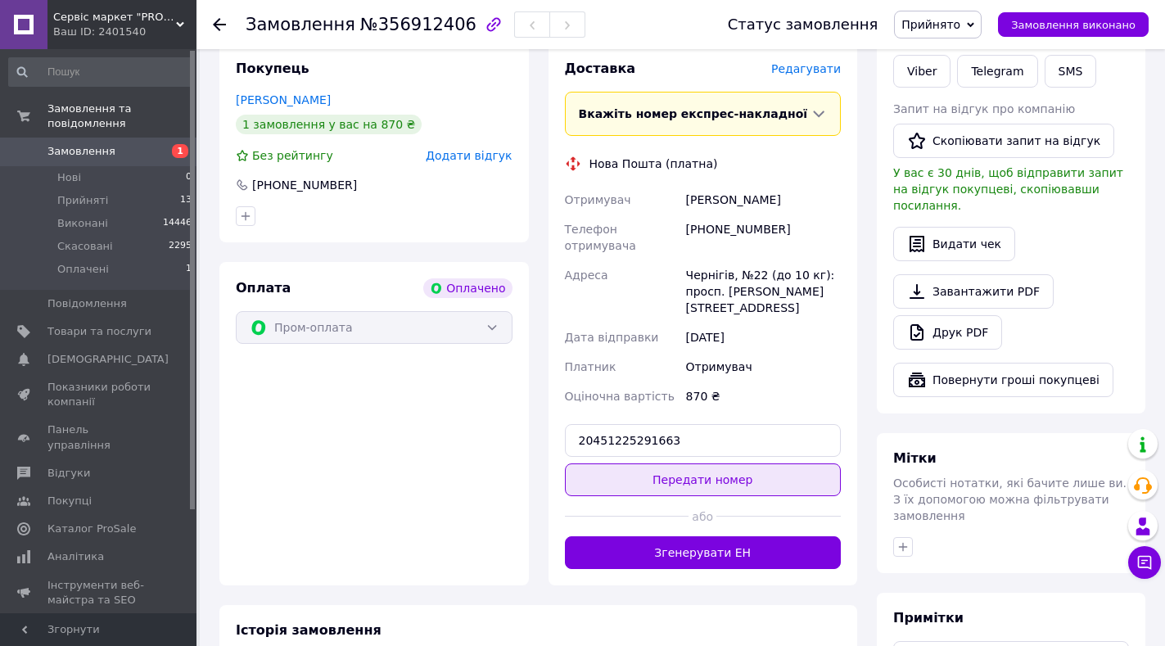
click at [716, 463] on button "Передати номер" at bounding box center [703, 479] width 277 height 33
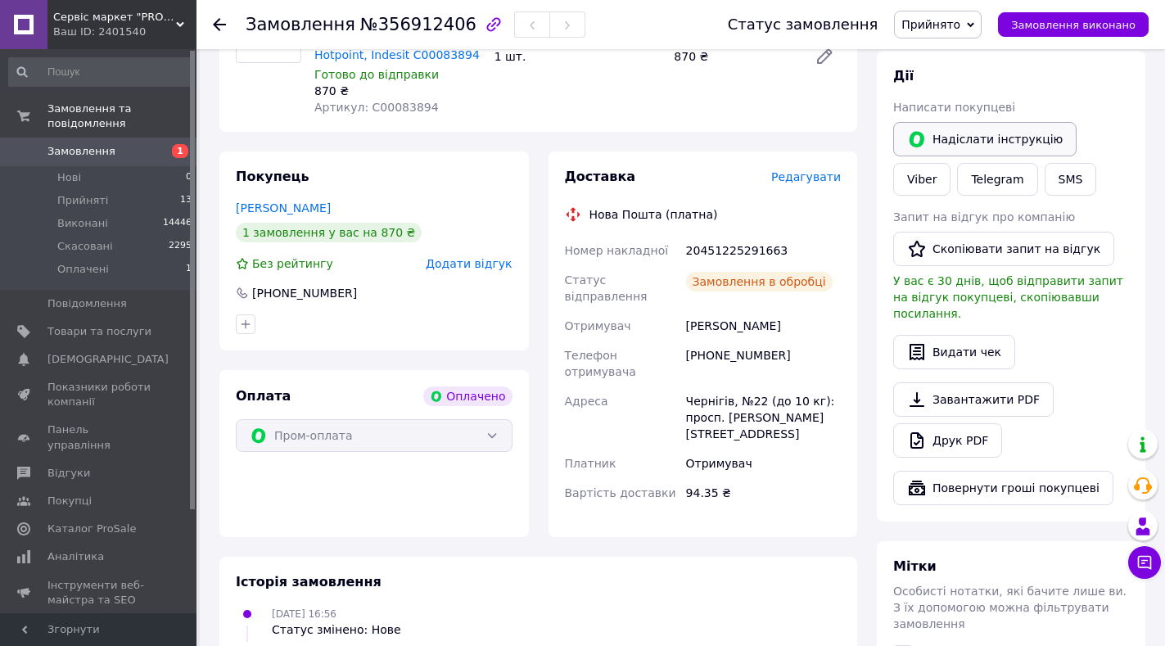
scroll to position [105, 0]
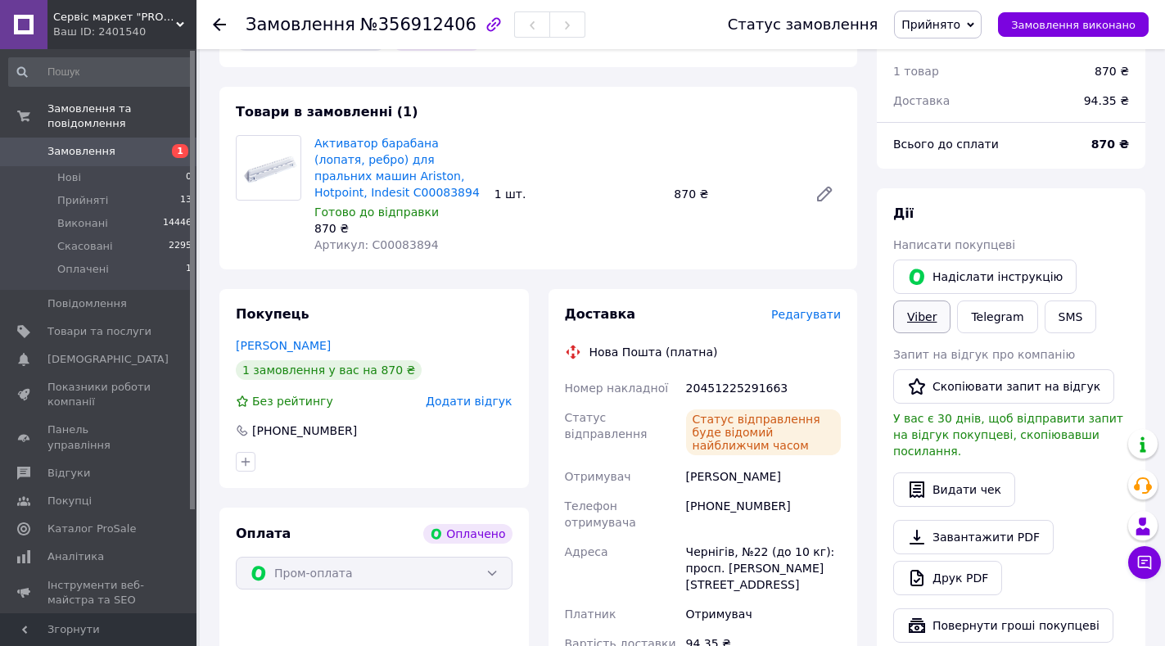
click at [950, 300] on link "Viber" at bounding box center [921, 316] width 57 height 33
click at [957, 317] on link "Telegram" at bounding box center [997, 316] width 80 height 33
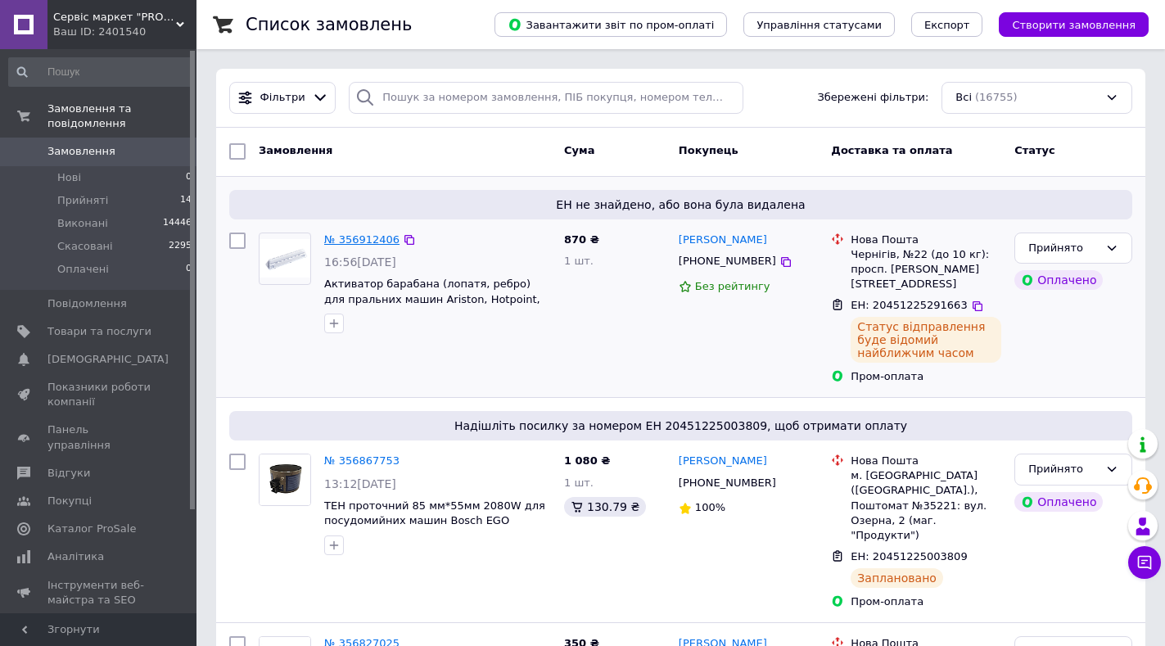
click at [381, 235] on link "№ 356912406" at bounding box center [361, 239] width 75 height 12
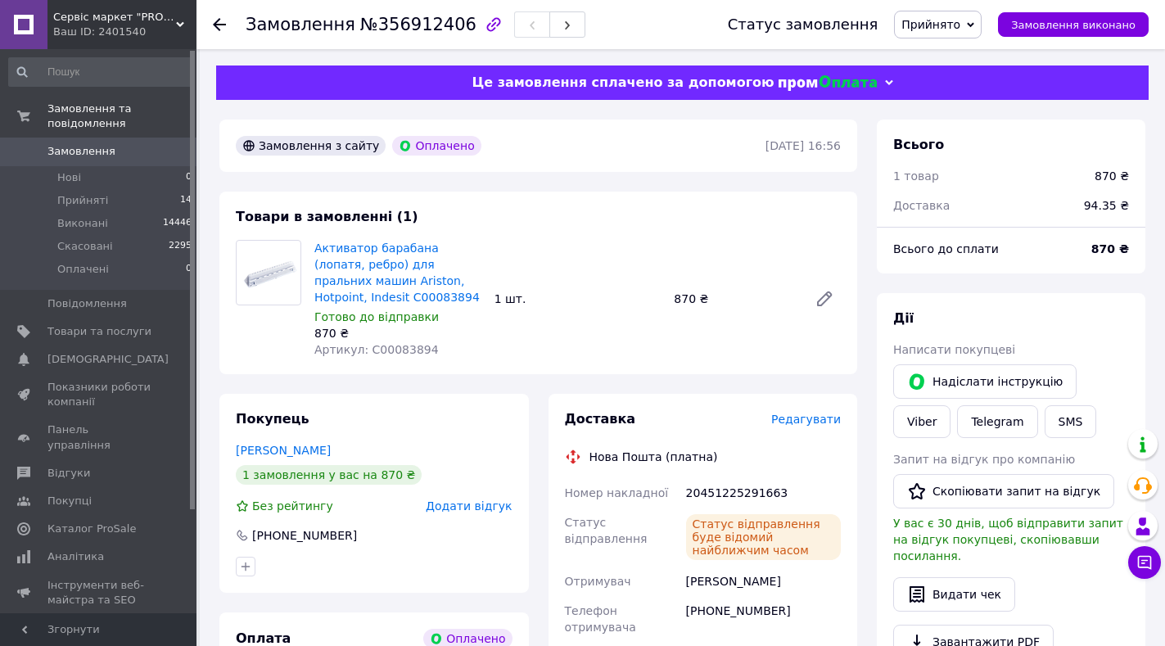
click at [733, 498] on div "20451225291663" at bounding box center [763, 492] width 161 height 29
copy div "20451225291663"
click at [1044, 425] on button "SMS" at bounding box center [1070, 421] width 52 height 33
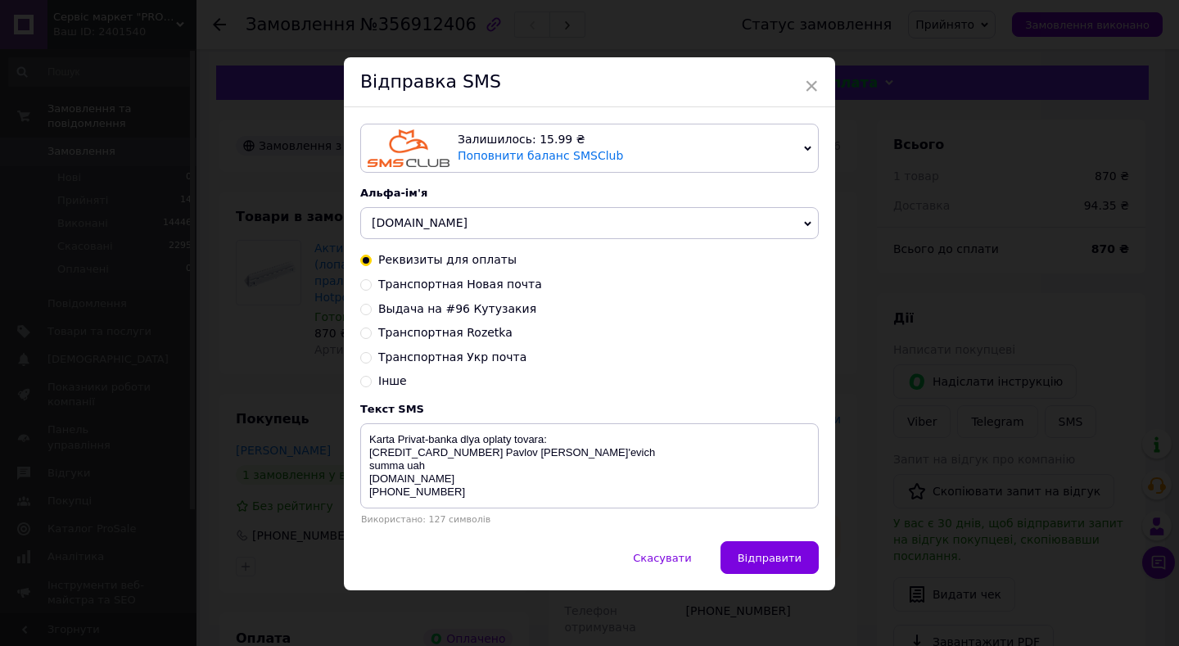
click at [500, 217] on span "RMBT.com.ua" at bounding box center [589, 223] width 458 height 33
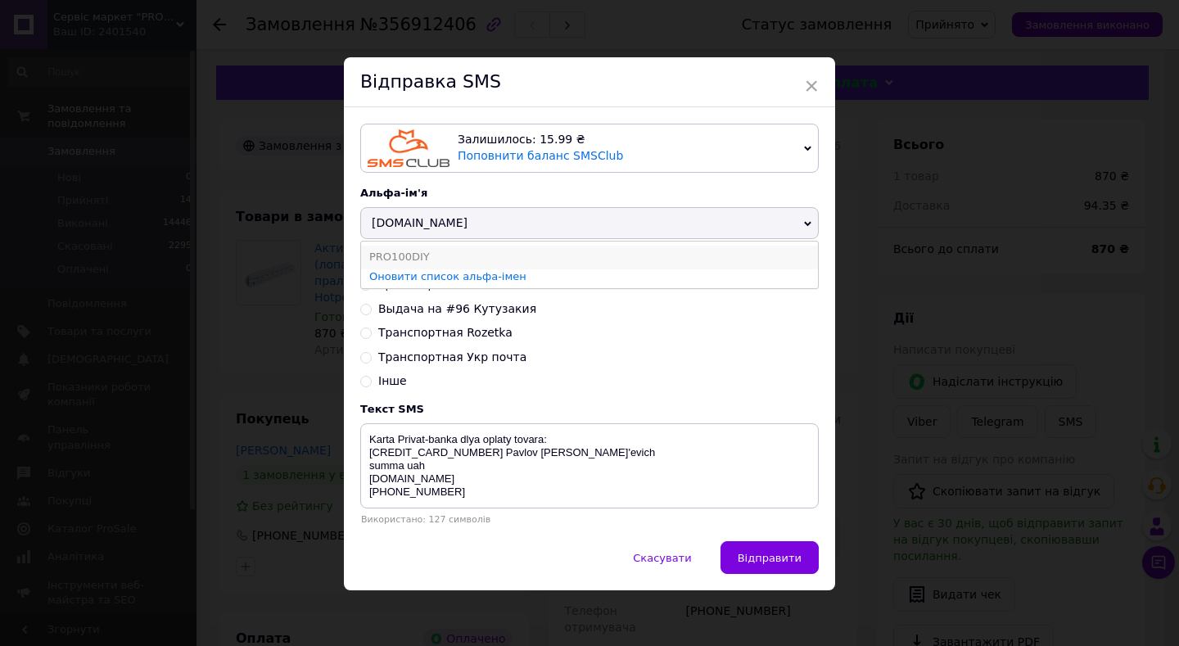
click at [439, 248] on li "PRO100DIY" at bounding box center [589, 257] width 457 height 23
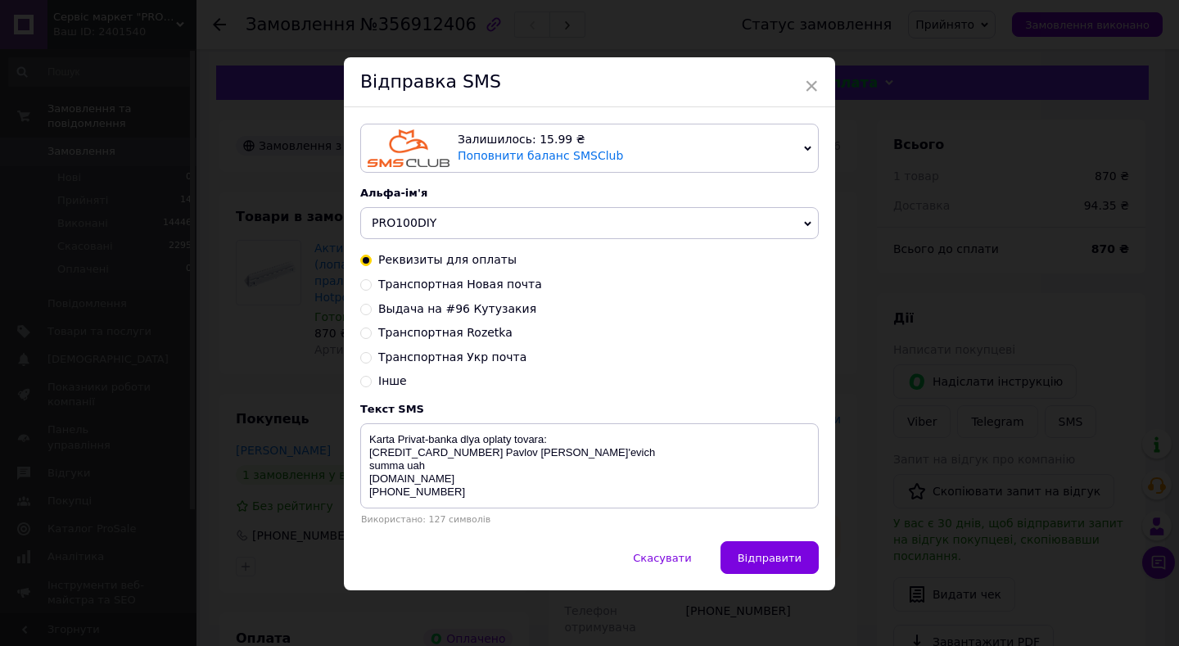
click at [371, 286] on div "Транспортная Новая почта" at bounding box center [589, 285] width 458 height 16
click at [363, 280] on input "Транспортная Новая почта" at bounding box center [365, 282] width 11 height 11
radio input "true"
radio input "false"
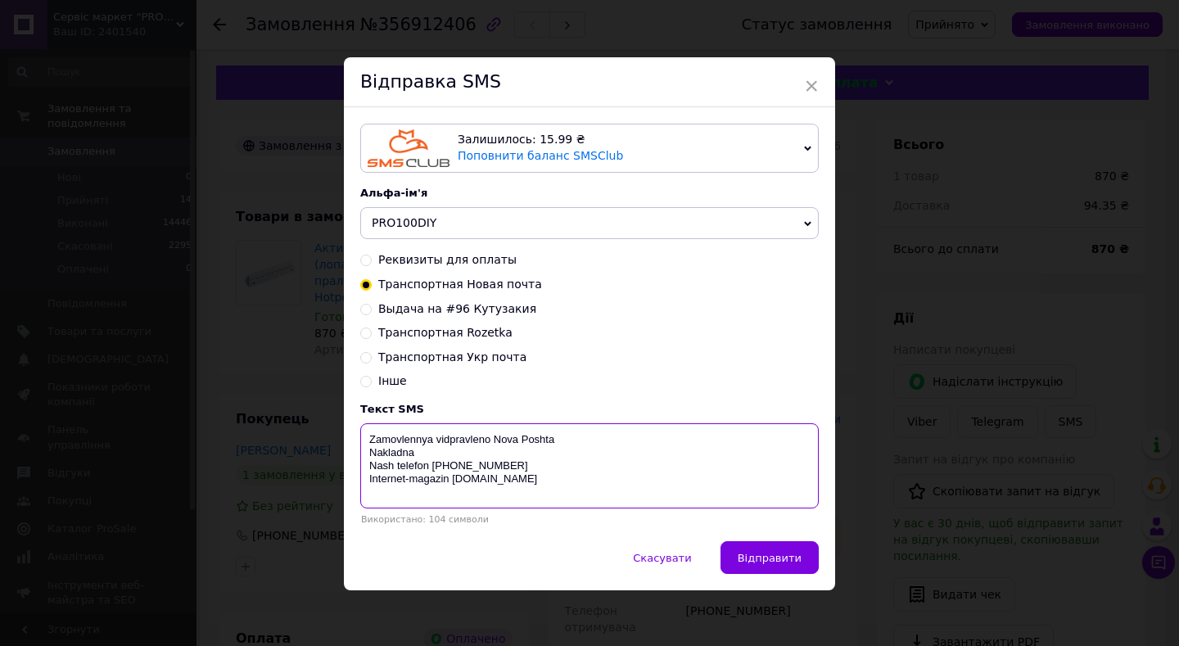
click at [424, 453] on textarea "Zamovlennya vidpravleno Nova Poshta Nakladna Nash telefon 80632070222 Internet-…" at bounding box center [589, 465] width 458 height 85
paste textarea "20451225291663"
type textarea "Zamovlennya vidpravleno Nova Poshta Nakladna 20451225291663 Nash telefon 806320…"
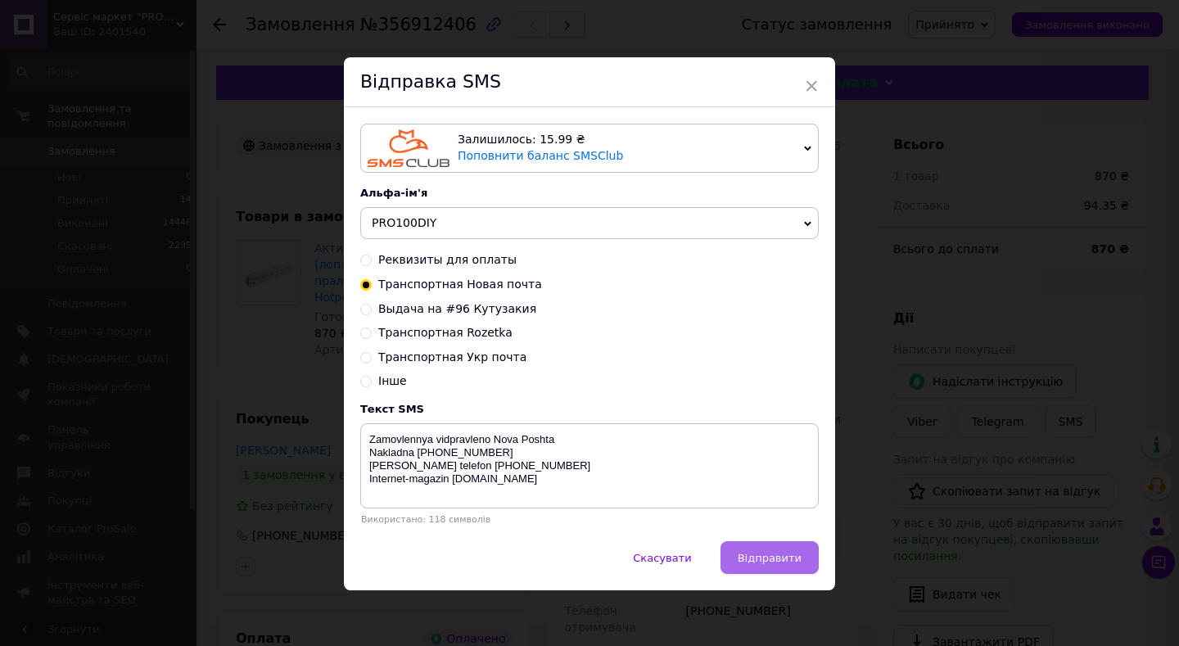
click at [777, 564] on span "Відправити" at bounding box center [769, 558] width 64 height 12
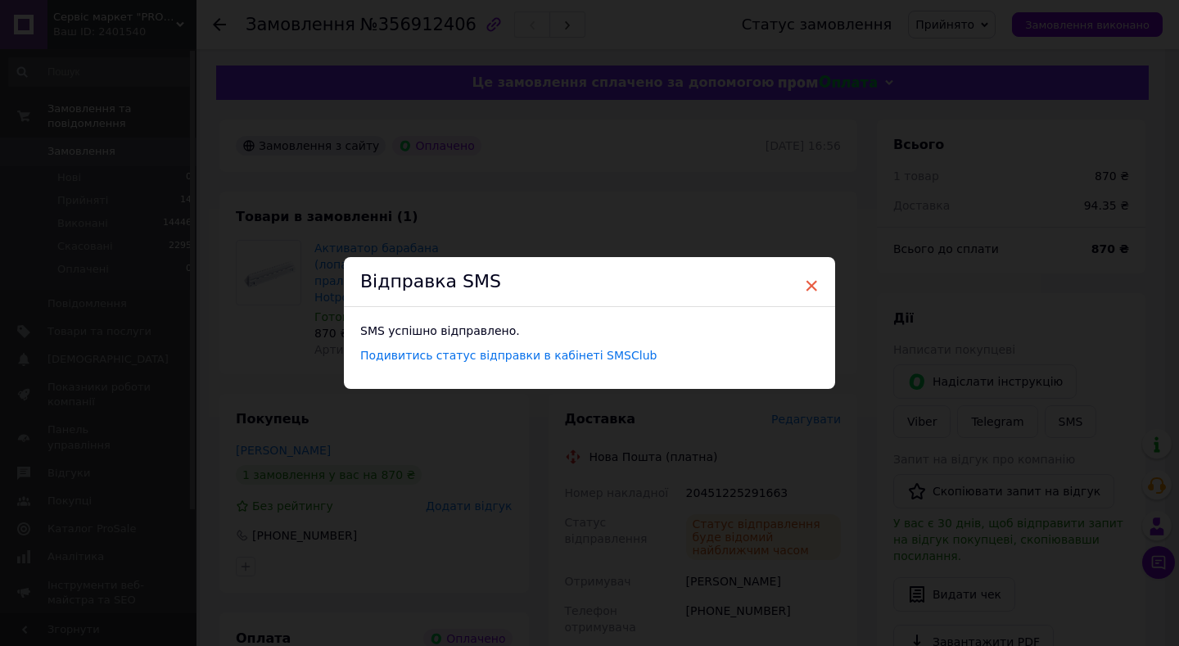
click at [809, 286] on span "×" at bounding box center [811, 286] width 15 height 28
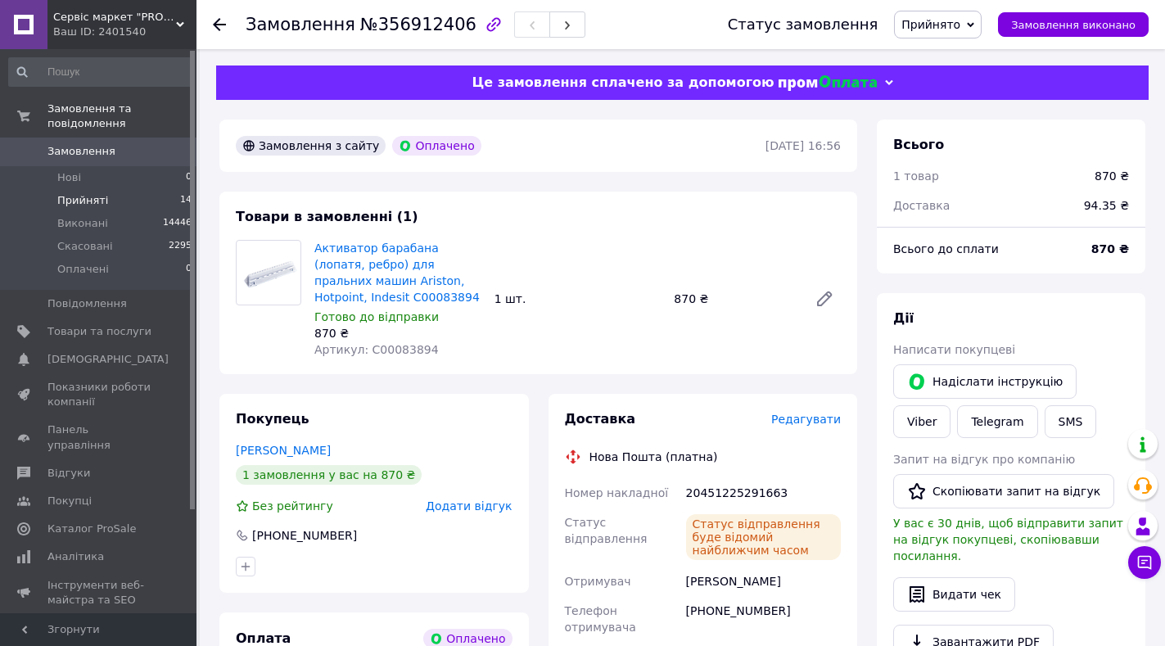
click at [91, 193] on span "Прийняті" at bounding box center [82, 200] width 51 height 15
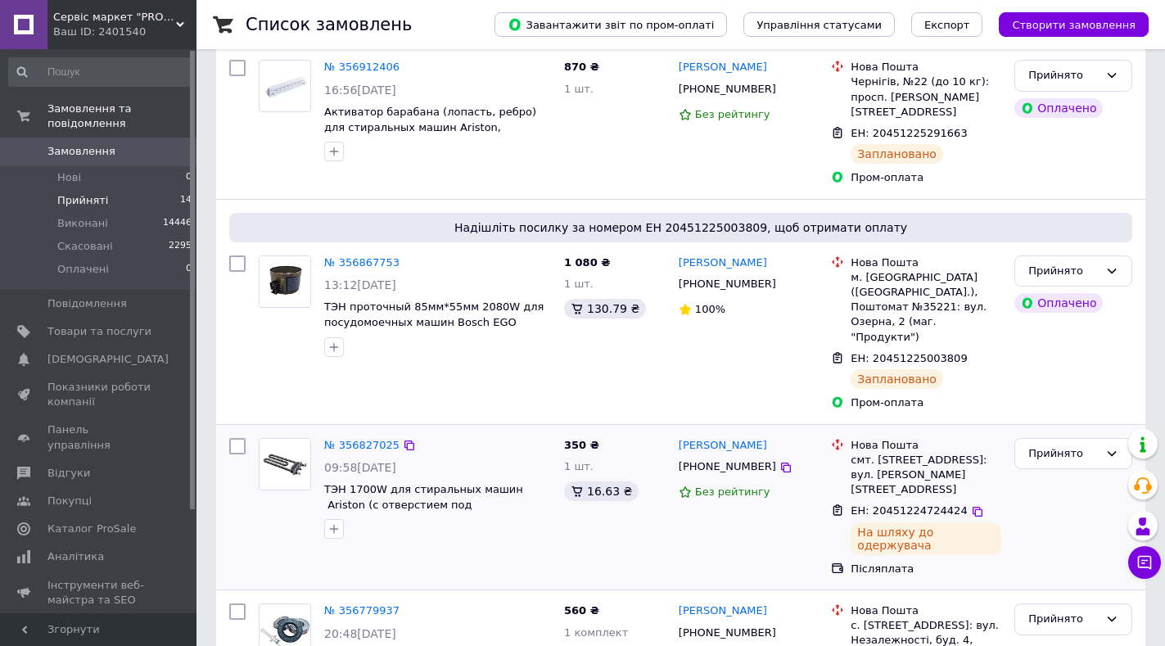
scroll to position [246, 0]
